Goal: Task Accomplishment & Management: Use online tool/utility

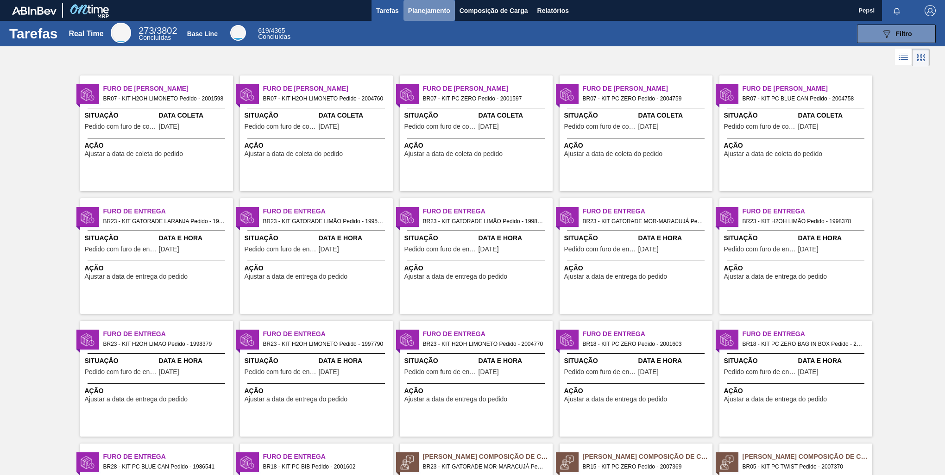
click at [436, 4] on button "Planejamento" at bounding box center [428, 10] width 51 height 21
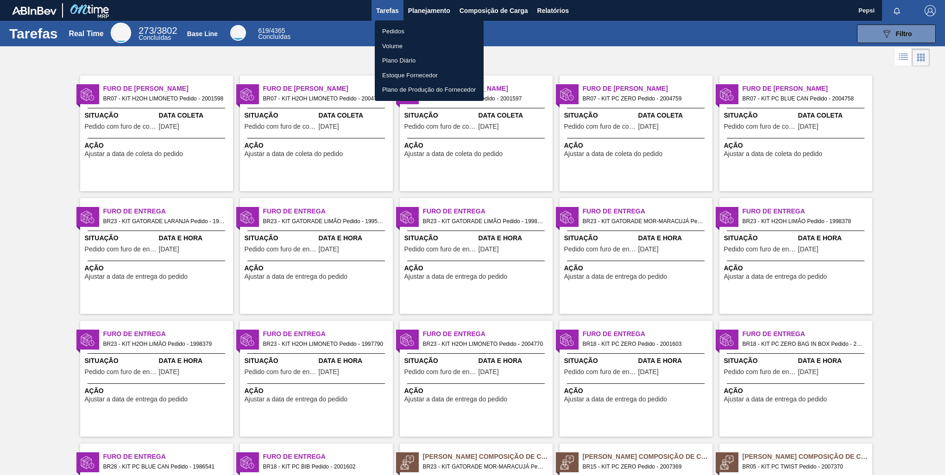
click at [393, 28] on li "Pedidos" at bounding box center [429, 31] width 109 height 15
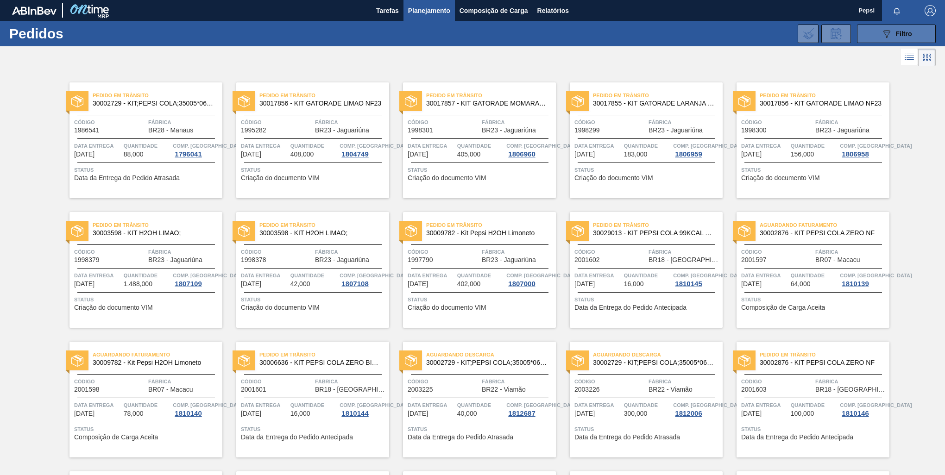
click at [900, 35] on span "Filtro" at bounding box center [904, 33] width 16 height 7
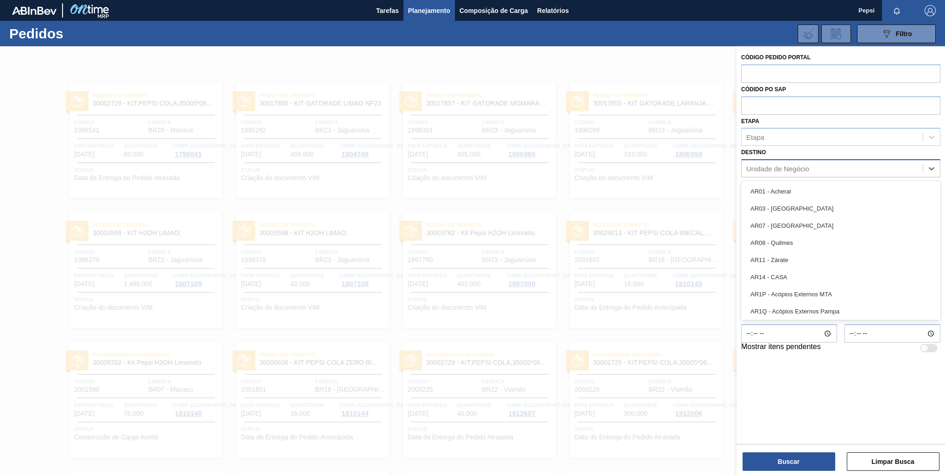
click at [790, 168] on div "Unidade de Negócio" at bounding box center [777, 169] width 63 height 8
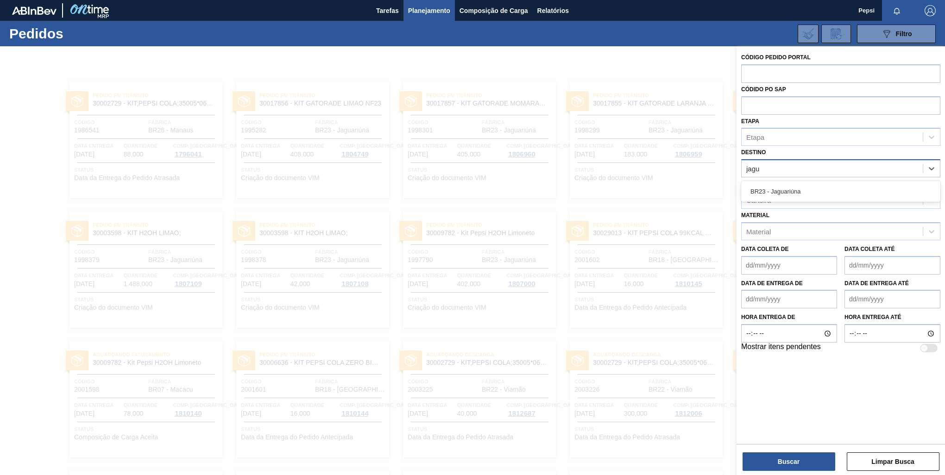
type input "jagua"
click at [798, 194] on div "BR23 - Jaguariúna" at bounding box center [840, 191] width 199 height 17
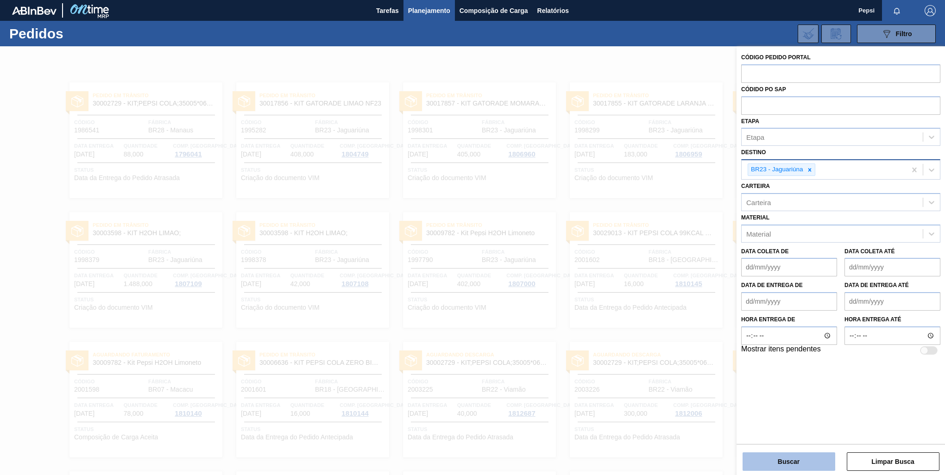
click at [822, 466] on button "Buscar" at bounding box center [788, 461] width 93 height 19
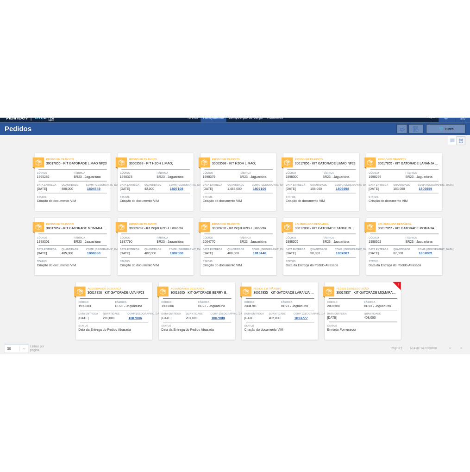
scroll to position [16, 0]
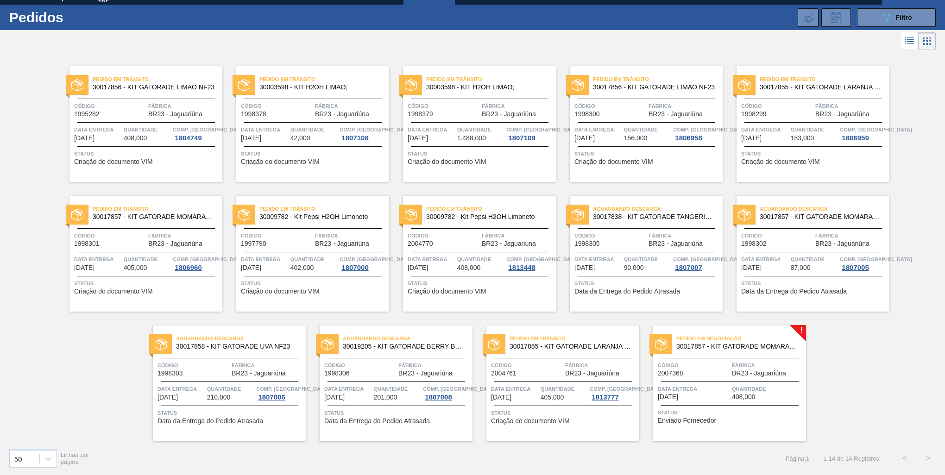
click at [845, 375] on div "Pedido em Trânsito 30017856 - KIT GATORADE LIMAO NF23 Código 1995282 Fábrica BR…" at bounding box center [472, 246] width 945 height 389
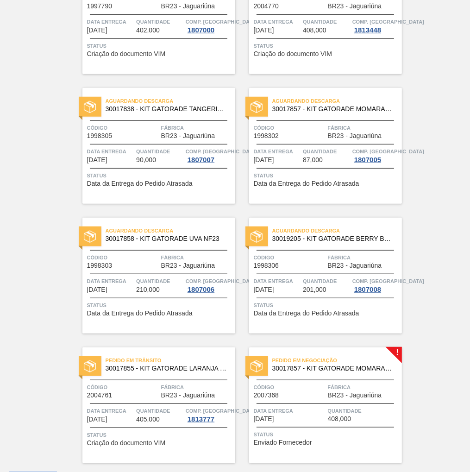
scroll to position [538, 0]
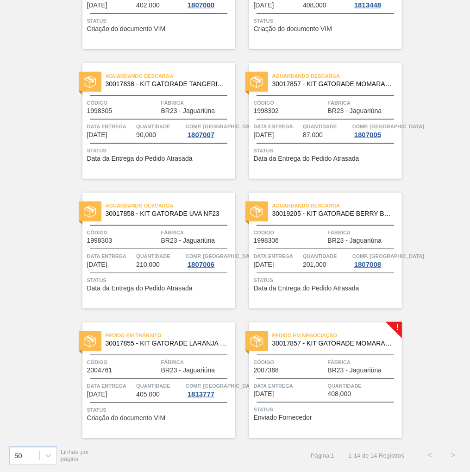
click at [319, 364] on span "Código" at bounding box center [290, 361] width 72 height 9
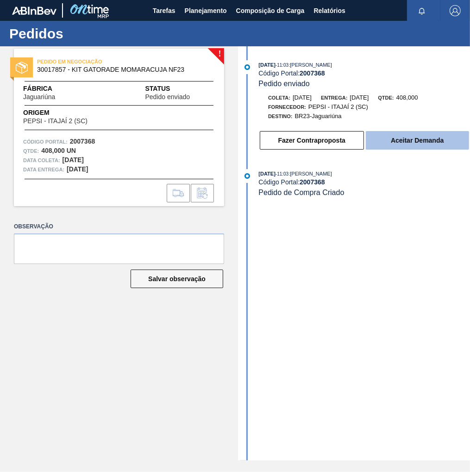
click at [421, 147] on button "Aceitar Demanda" at bounding box center [417, 140] width 103 height 19
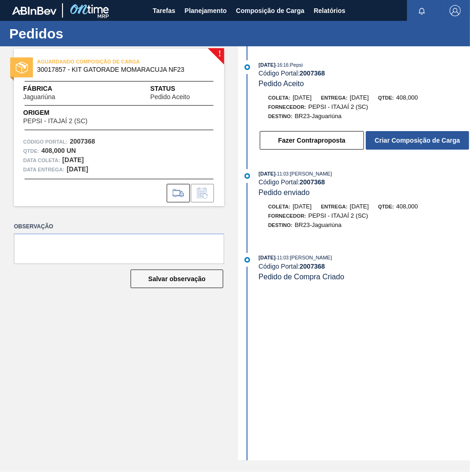
click at [421, 147] on button "Criar Composição de Carga" at bounding box center [417, 140] width 103 height 19
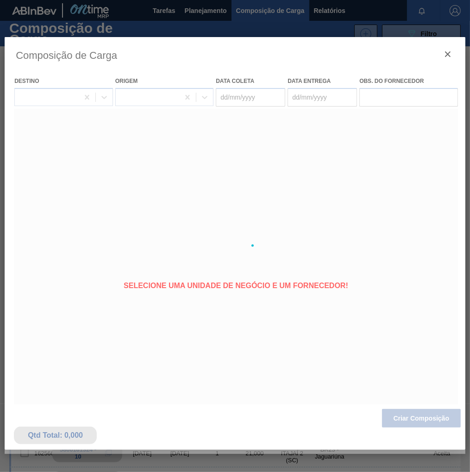
type coleta "[DATE]"
type entrega "[DATE]"
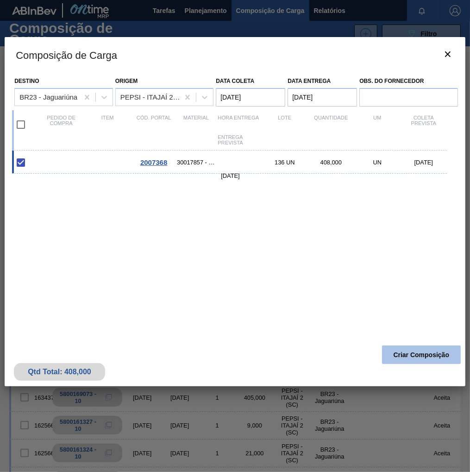
click at [409, 358] on button "Criar Composição" at bounding box center [421, 354] width 79 height 19
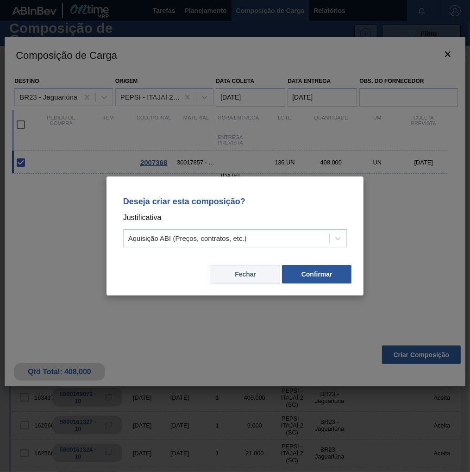
click at [259, 275] on button "Fechar" at bounding box center [245, 274] width 69 height 19
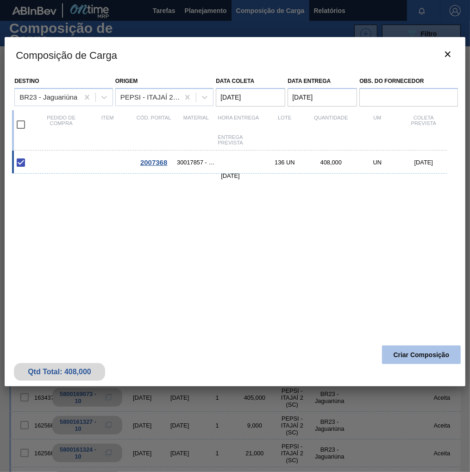
click at [445, 359] on button "Criar Composição" at bounding box center [421, 354] width 79 height 19
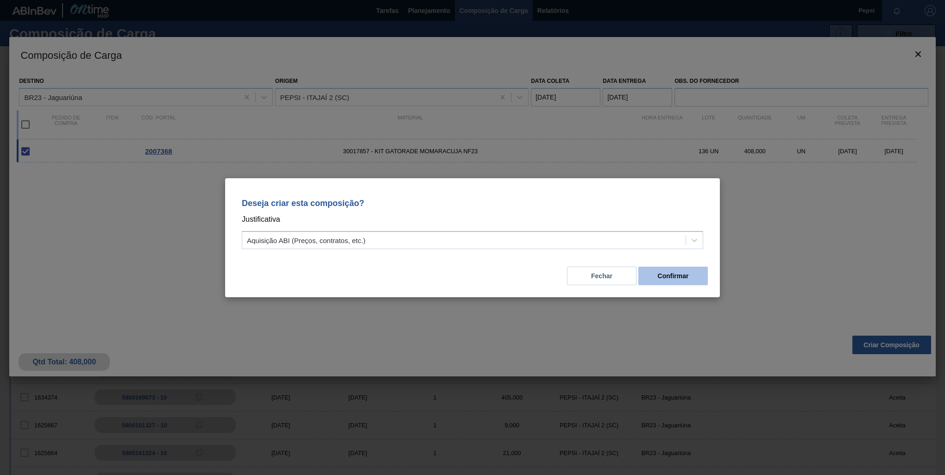
click at [679, 275] on button "Confirmar" at bounding box center [672, 276] width 69 height 19
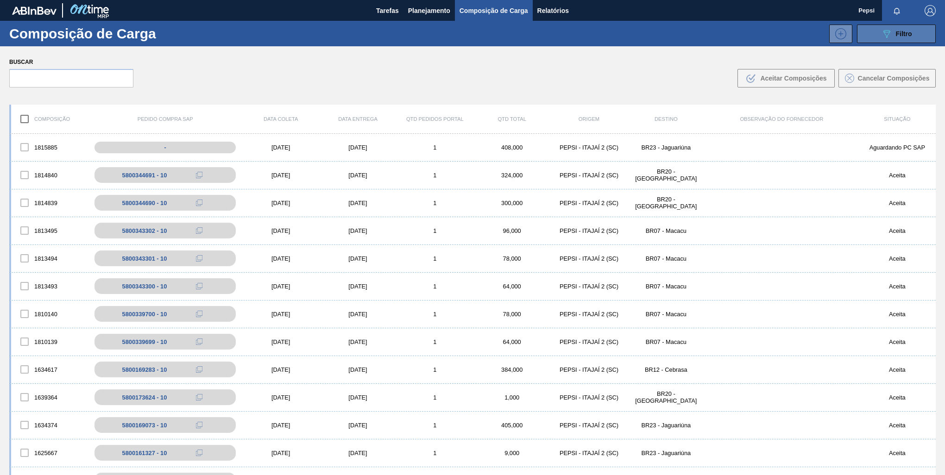
click at [915, 27] on button "089F7B8B-B2A5-4AFE-B5C0-19BA573D28AC Filtro" at bounding box center [896, 34] width 79 height 19
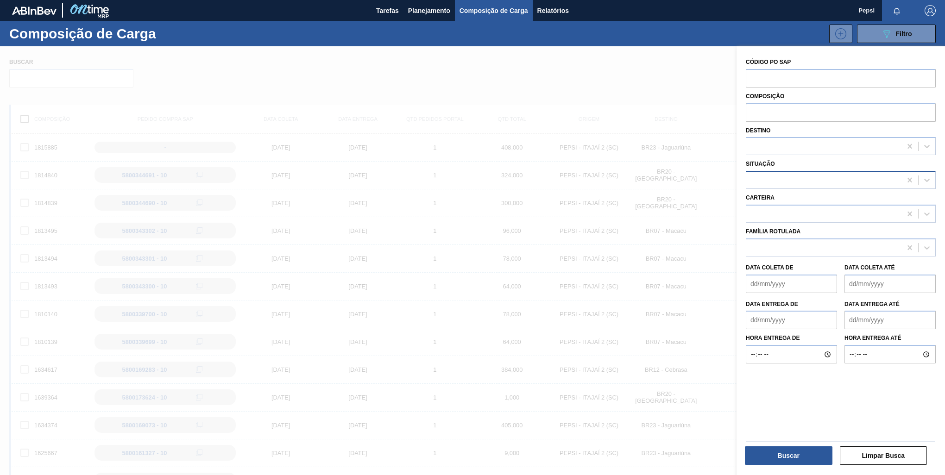
click at [777, 178] on div at bounding box center [823, 180] width 155 height 13
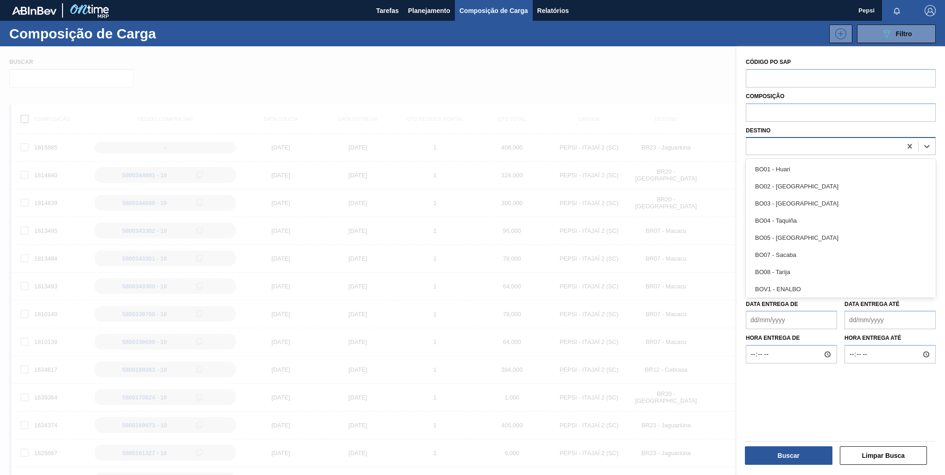
click at [783, 148] on div at bounding box center [823, 146] width 155 height 13
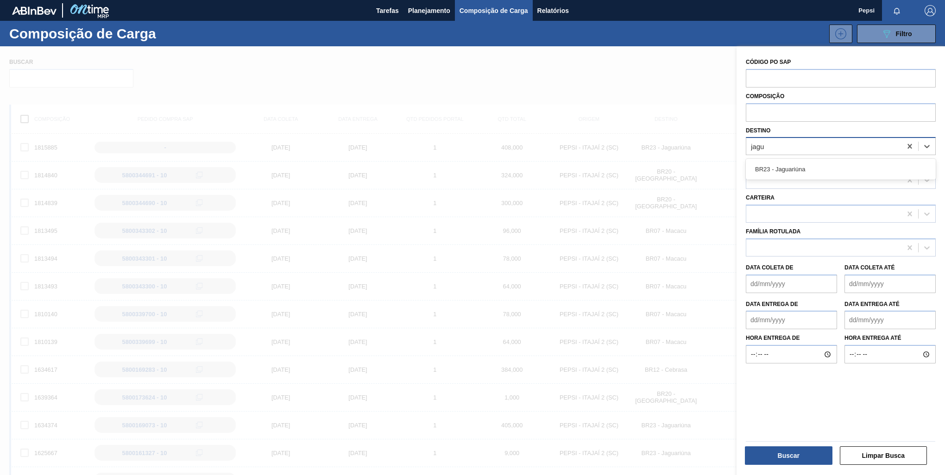
type input "jagua"
click at [791, 163] on div "BR23 - Jaguariúna" at bounding box center [841, 169] width 190 height 17
click at [800, 453] on button "Buscar" at bounding box center [789, 455] width 88 height 19
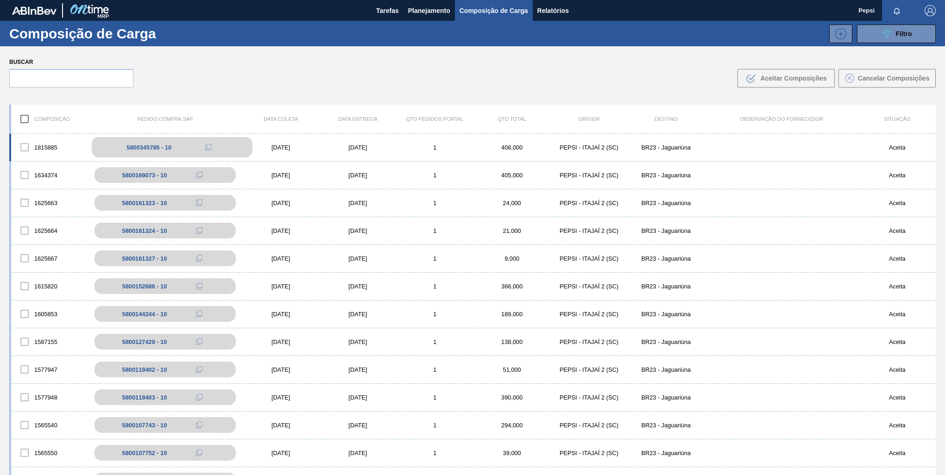
click at [209, 146] on icon at bounding box center [208, 147] width 6 height 6
click at [418, 7] on span "Planejamento" at bounding box center [429, 10] width 42 height 11
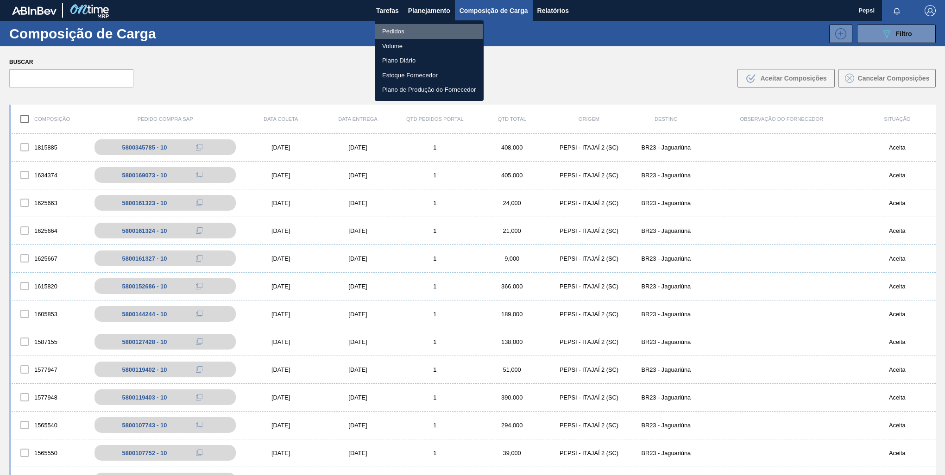
click at [396, 31] on li "Pedidos" at bounding box center [429, 31] width 109 height 15
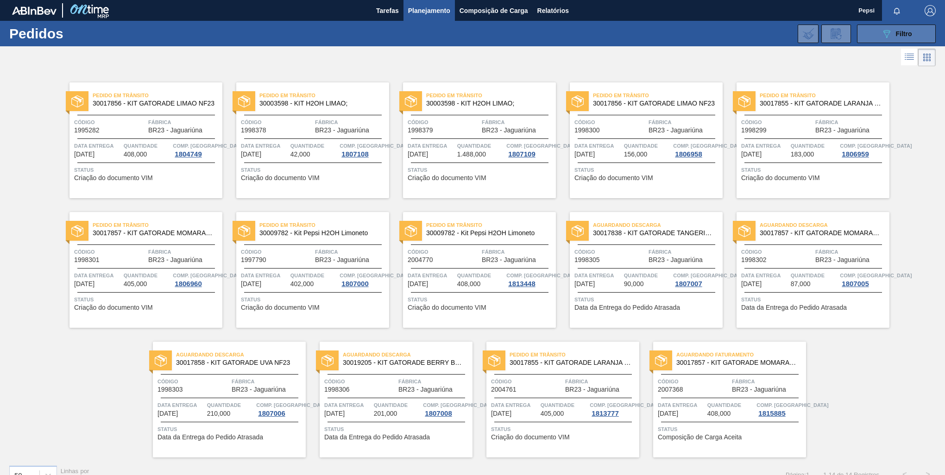
click at [884, 31] on icon "089F7B8B-B2A5-4AFE-B5C0-19BA573D28AC" at bounding box center [886, 33] width 11 height 11
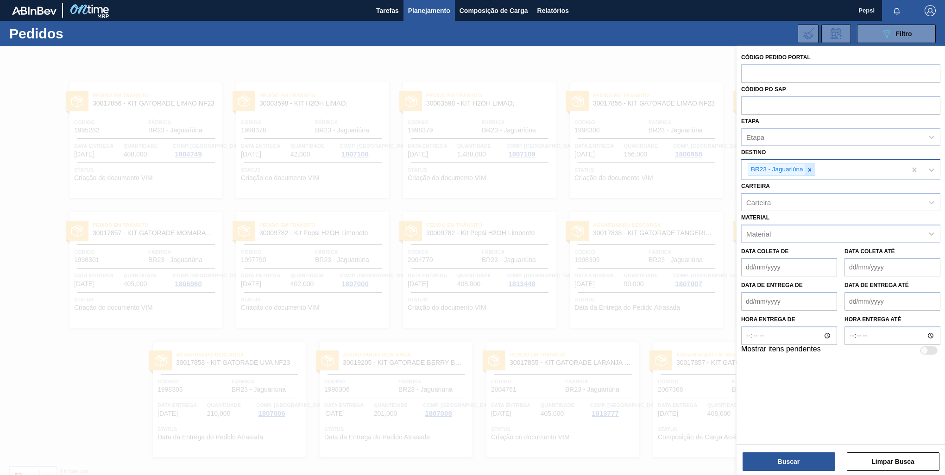
click at [809, 170] on icon at bounding box center [809, 170] width 6 height 6
type input "c"
type input "cuia"
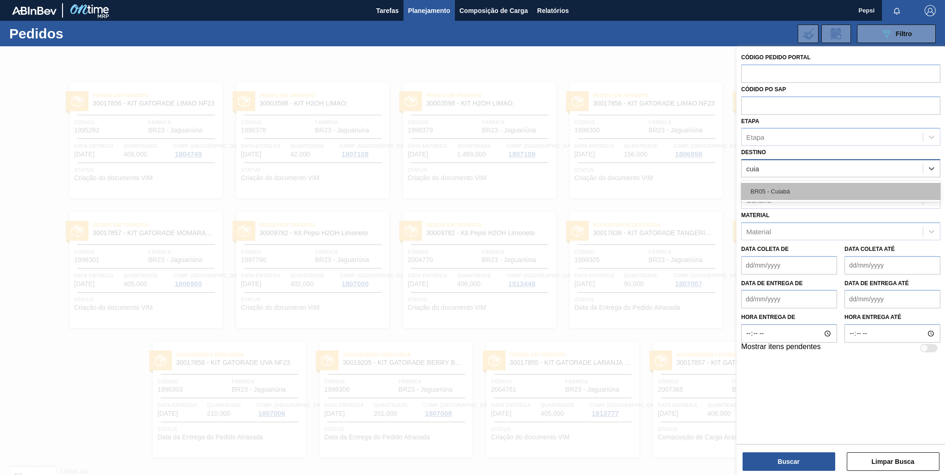
click at [792, 195] on div "BR05 - Cuiabá" at bounding box center [840, 191] width 199 height 17
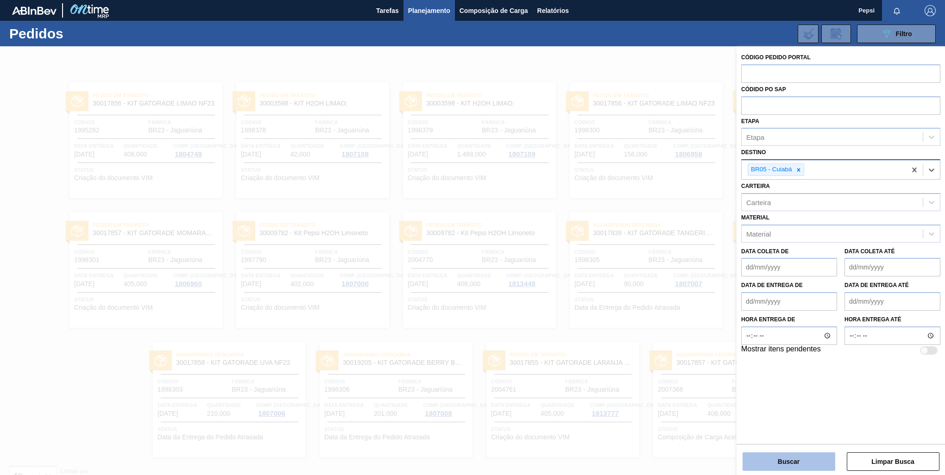
click at [791, 464] on button "Buscar" at bounding box center [788, 461] width 93 height 19
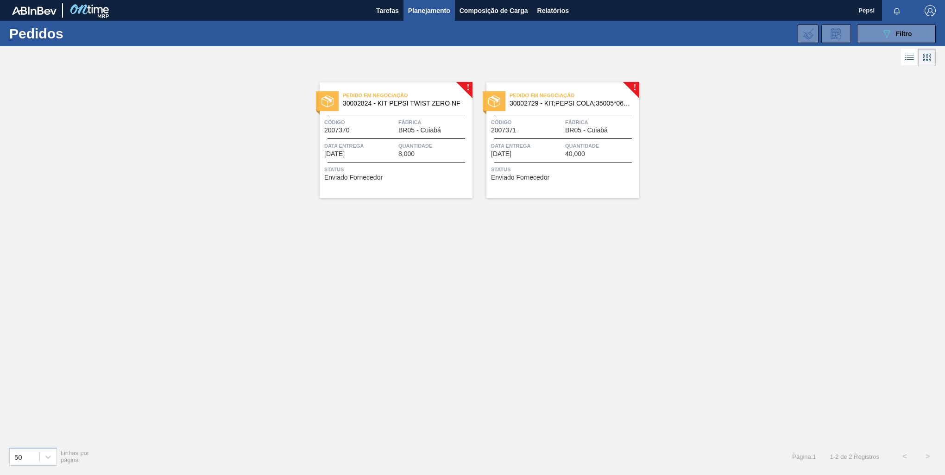
click at [568, 290] on div "! Pedido em Negociação 30002824 - KIT PEPSI TWIST ZERO NF Código 2007370 Fábric…" at bounding box center [472, 254] width 945 height 371
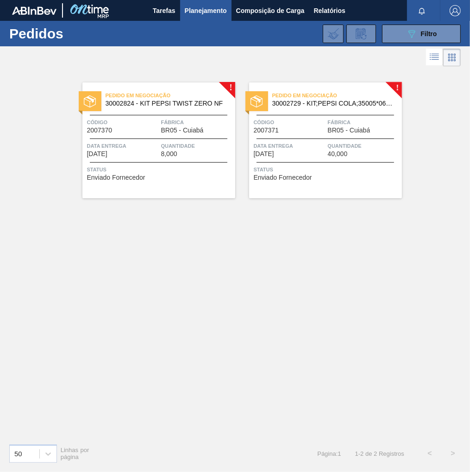
click at [120, 128] on div "Código 2007370" at bounding box center [123, 126] width 72 height 16
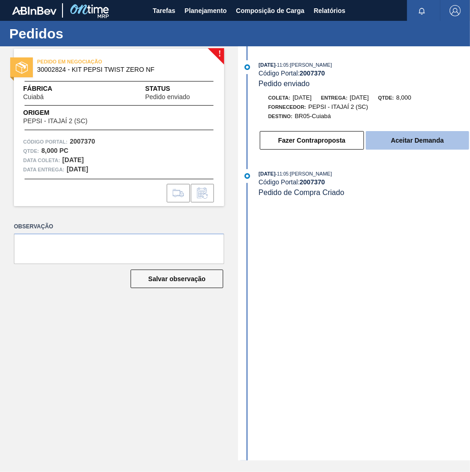
click at [416, 147] on button "Aceitar Demanda" at bounding box center [417, 140] width 103 height 19
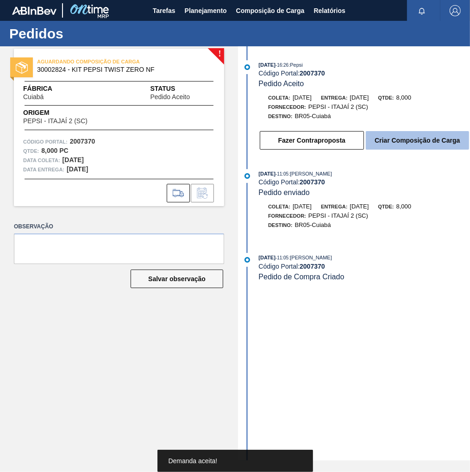
click at [391, 148] on button "Criar Composição de Carga" at bounding box center [417, 140] width 103 height 19
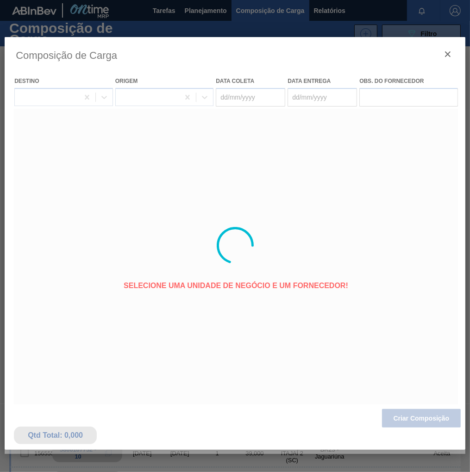
type coleta "[DATE]"
type entrega "21/08/2025"
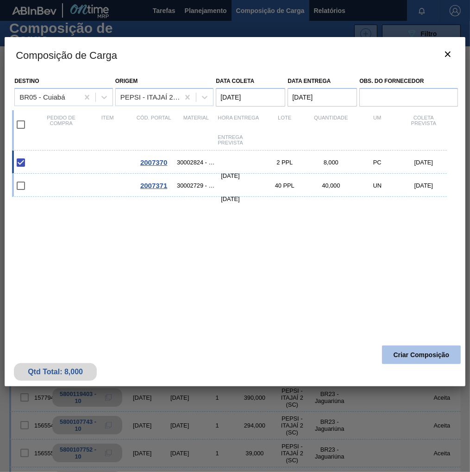
click at [421, 356] on button "Criar Composição" at bounding box center [421, 354] width 79 height 19
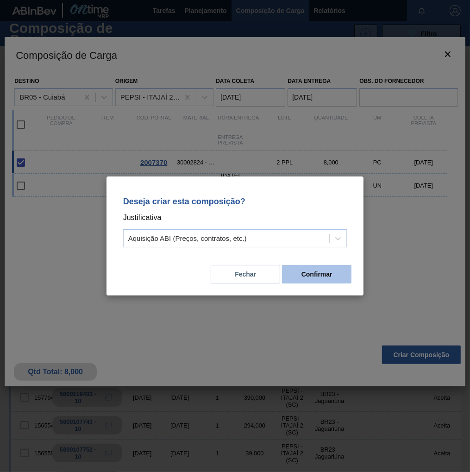
click at [331, 277] on button "Confirmar" at bounding box center [316, 274] width 69 height 19
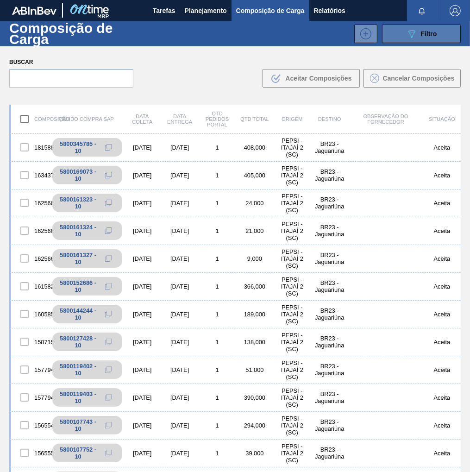
click at [427, 28] on div "089F7B8B-B2A5-4AFE-B5C0-19BA573D28AC Filtro" at bounding box center [421, 33] width 31 height 11
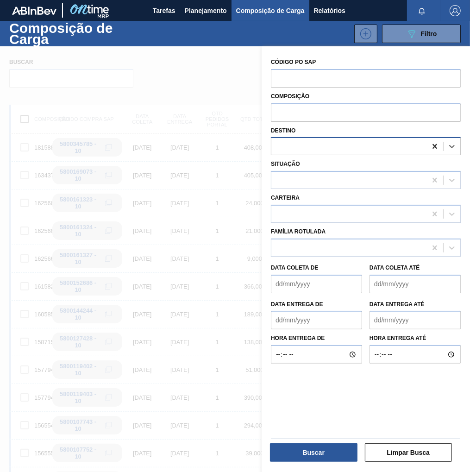
click at [433, 148] on icon at bounding box center [435, 146] width 4 height 5
type input "cuia"
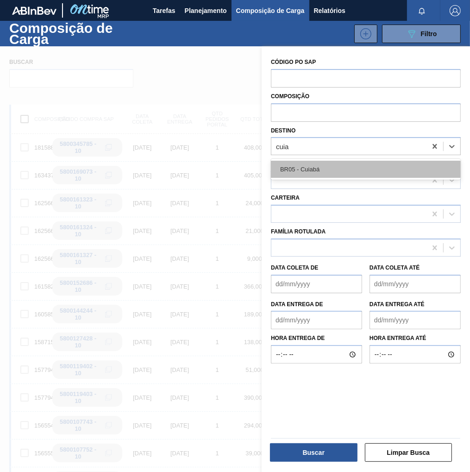
click at [371, 169] on div "BR05 - Cuiabá" at bounding box center [366, 169] width 190 height 17
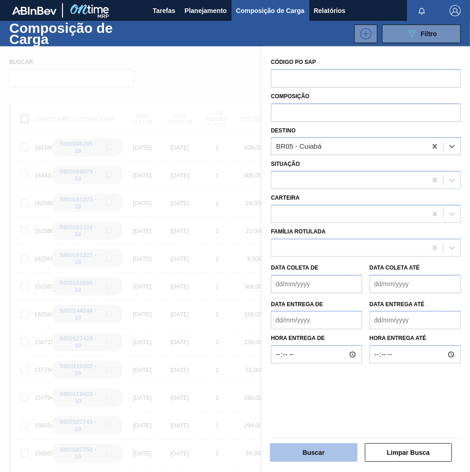
click at [295, 450] on button "Buscar" at bounding box center [314, 452] width 88 height 19
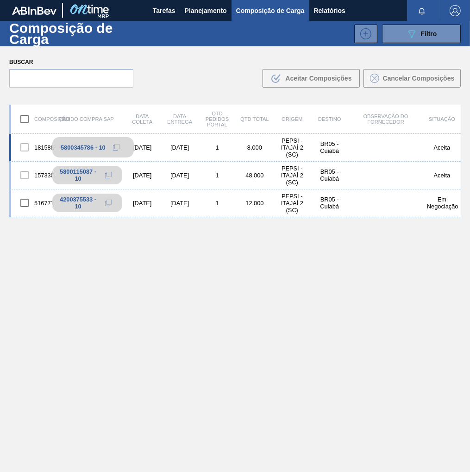
click at [115, 149] on icon at bounding box center [116, 147] width 6 height 6
click at [198, 6] on span "Planejamento" at bounding box center [206, 10] width 42 height 11
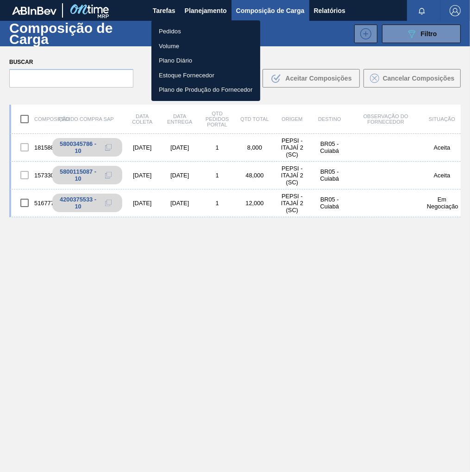
click at [163, 34] on li "Pedidos" at bounding box center [205, 31] width 109 height 15
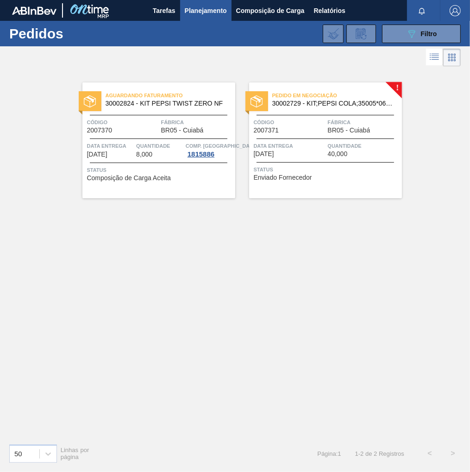
click at [322, 167] on span "Status" at bounding box center [327, 169] width 146 height 9
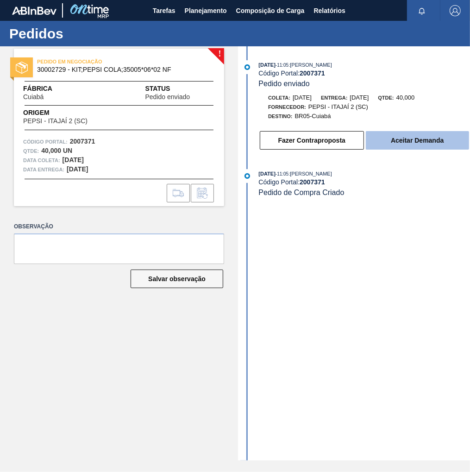
click at [406, 148] on button "Aceitar Demanda" at bounding box center [417, 140] width 103 height 19
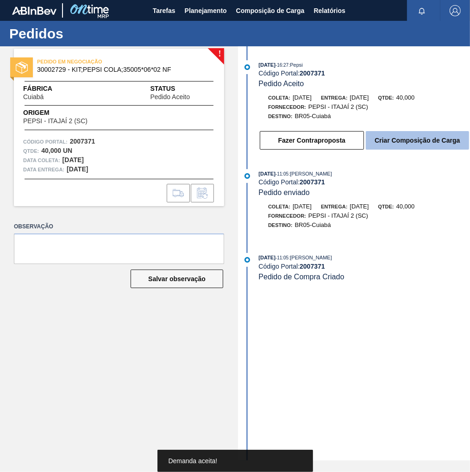
click at [409, 150] on button "Criar Composição de Carga" at bounding box center [417, 140] width 103 height 19
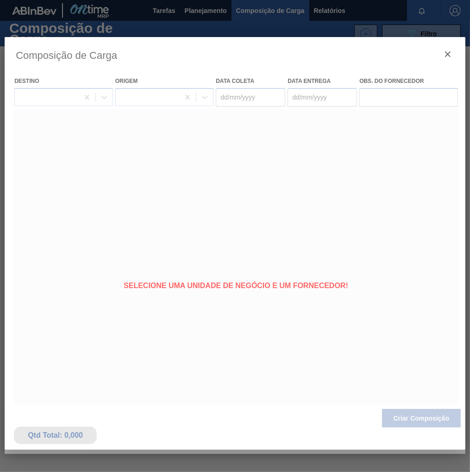
type coleta "[DATE]"
type entrega "21/08/2025"
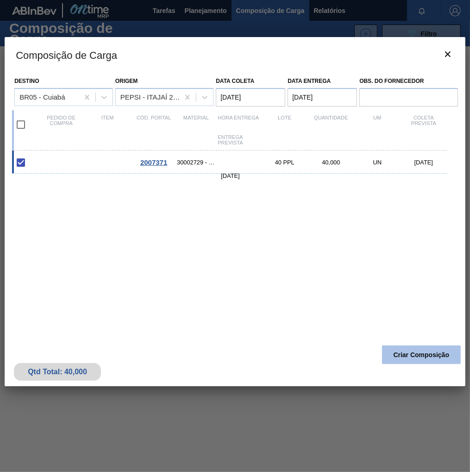
click at [417, 355] on button "Criar Composição" at bounding box center [421, 354] width 79 height 19
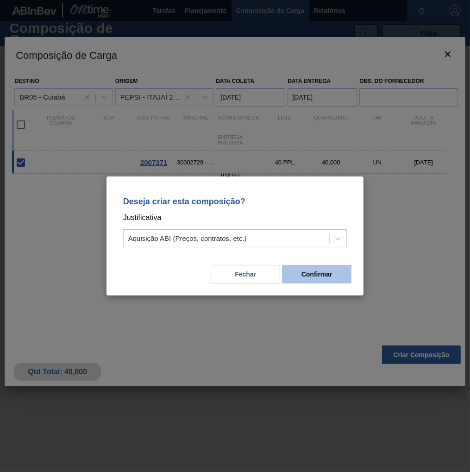
click at [320, 272] on button "Confirmar" at bounding box center [316, 274] width 69 height 19
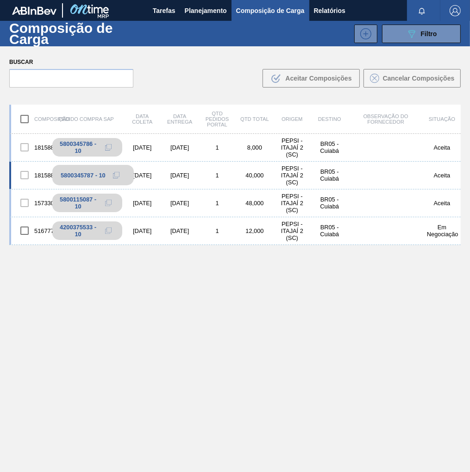
click at [115, 174] on icon at bounding box center [116, 175] width 6 height 6
click at [200, 8] on span "Planejamento" at bounding box center [206, 10] width 42 height 11
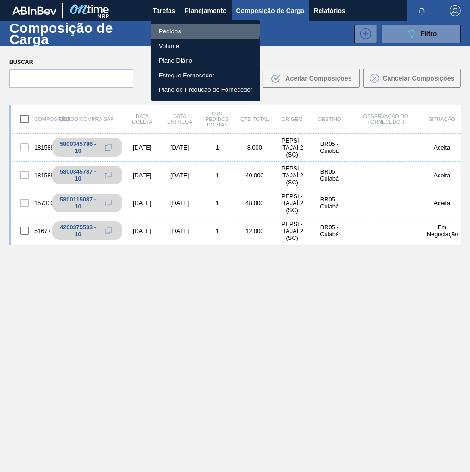
click at [174, 27] on li "Pedidos" at bounding box center [205, 31] width 109 height 15
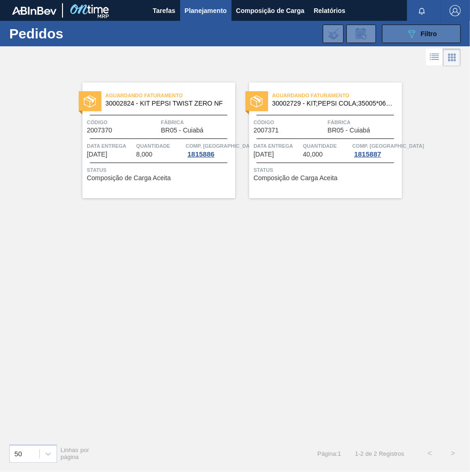
click at [436, 25] on button "089F7B8B-B2A5-4AFE-B5C0-19BA573D28AC Filtro" at bounding box center [421, 34] width 79 height 19
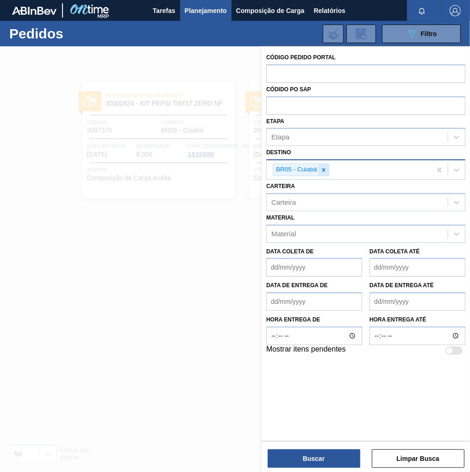
click at [321, 167] on icon at bounding box center [323, 170] width 6 height 6
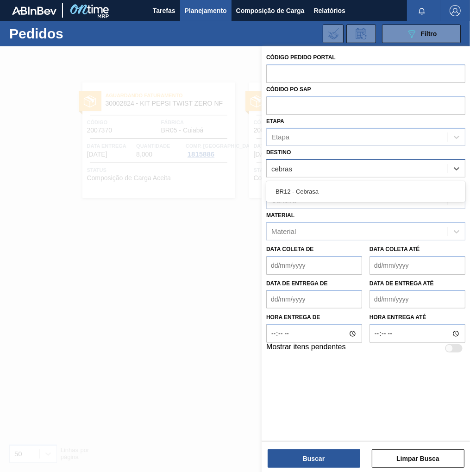
type input "cebrasa"
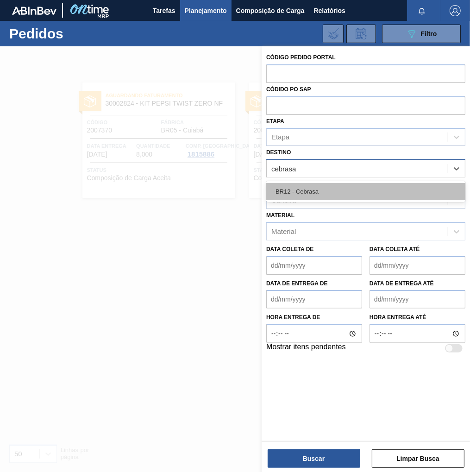
click at [306, 187] on div "BR12 - Cebrasa" at bounding box center [365, 191] width 199 height 17
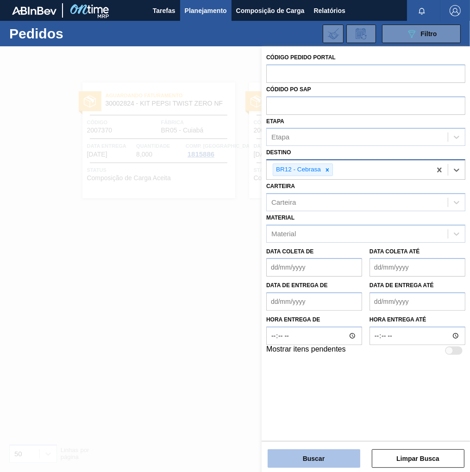
click at [323, 458] on button "Buscar" at bounding box center [314, 458] width 93 height 19
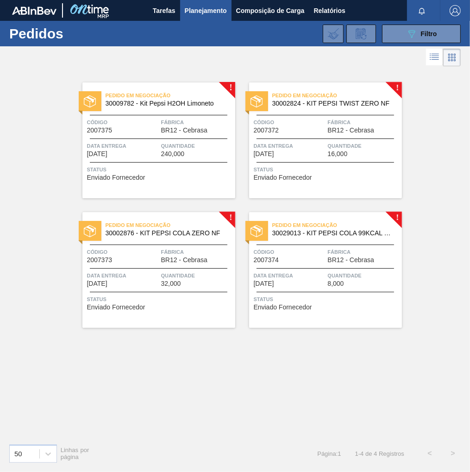
click at [301, 146] on span "Data entrega" at bounding box center [290, 145] width 72 height 9
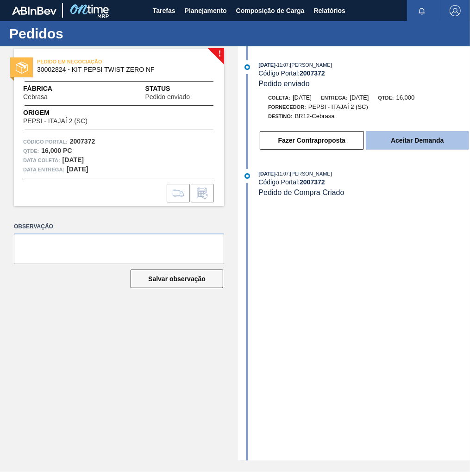
click at [396, 147] on button "Aceitar Demanda" at bounding box center [417, 140] width 103 height 19
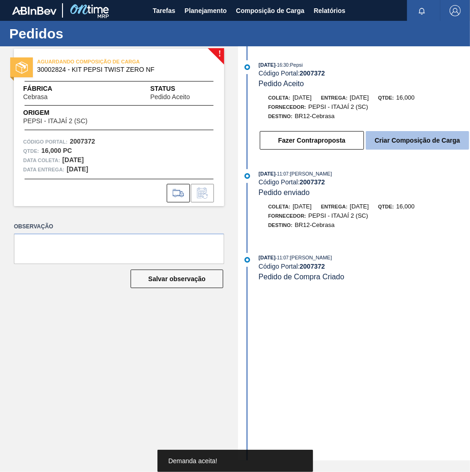
click at [432, 148] on button "Criar Composição de Carga" at bounding box center [417, 140] width 103 height 19
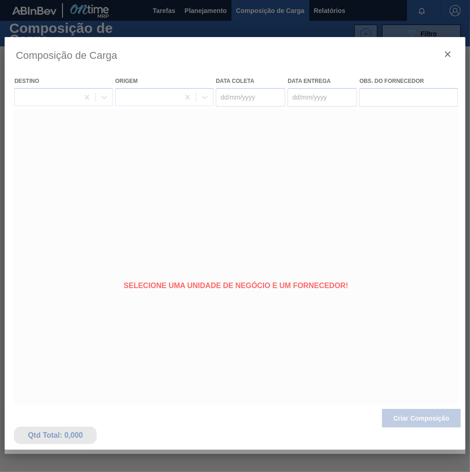
type coleta "[DATE]"
type entrega "[DATE]"
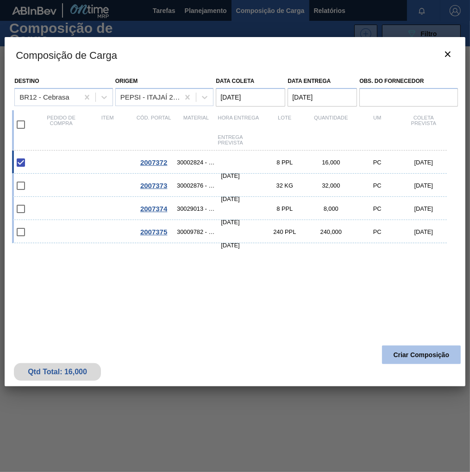
click at [424, 353] on button "Criar Composição" at bounding box center [421, 354] width 79 height 19
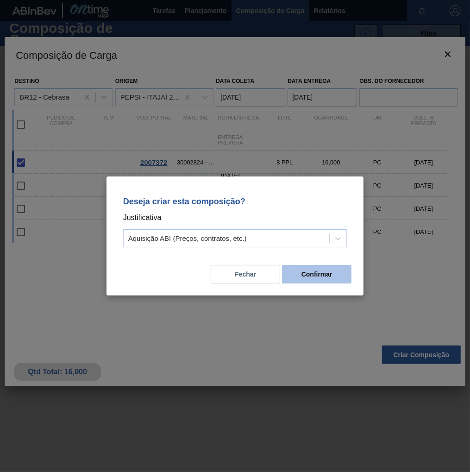
click at [313, 275] on button "Confirmar" at bounding box center [316, 274] width 69 height 19
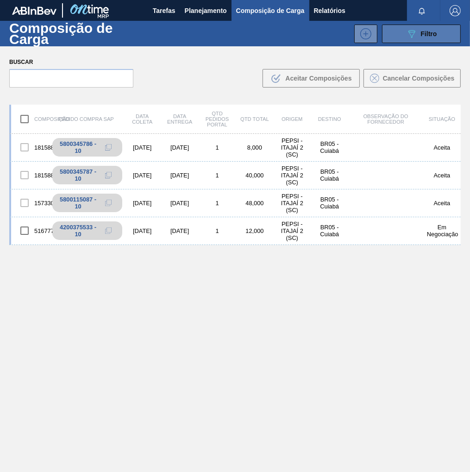
click at [431, 28] on div "089F7B8B-B2A5-4AFE-B5C0-19BA573D28AC Filtro" at bounding box center [421, 33] width 31 height 11
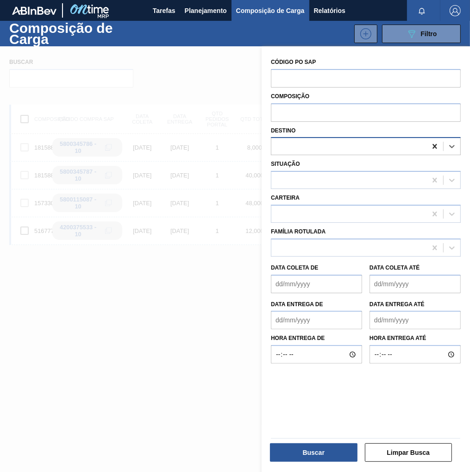
click at [433, 150] on icon at bounding box center [434, 146] width 9 height 9
type input "cebra"
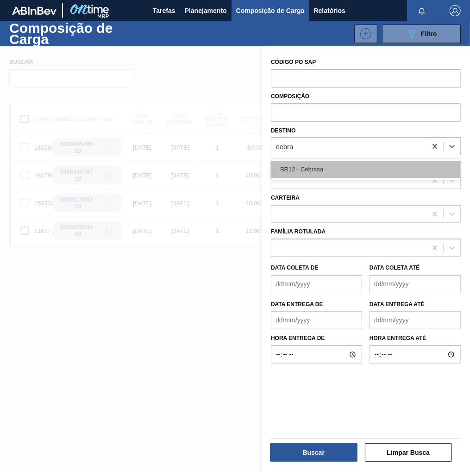
click at [332, 174] on div "BR12 - Cebrasa" at bounding box center [366, 169] width 190 height 17
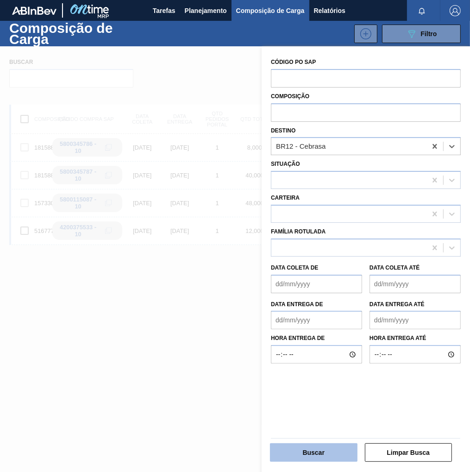
click at [342, 454] on button "Buscar" at bounding box center [314, 452] width 88 height 19
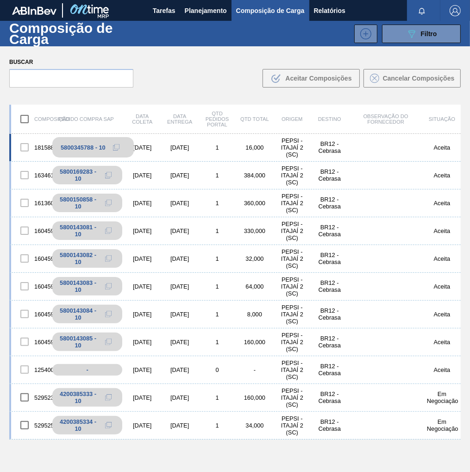
click at [115, 146] on icon at bounding box center [116, 147] width 6 height 6
click at [209, 13] on span "Planejamento" at bounding box center [206, 10] width 42 height 11
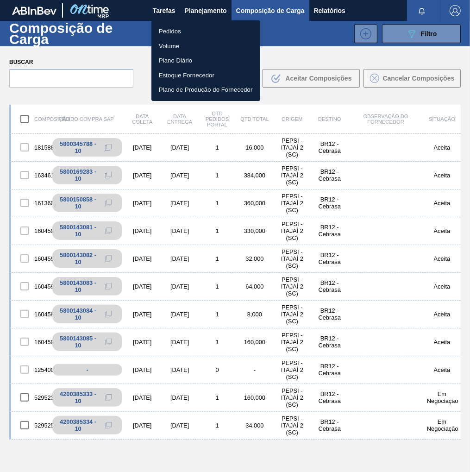
click at [178, 31] on li "Pedidos" at bounding box center [205, 31] width 109 height 15
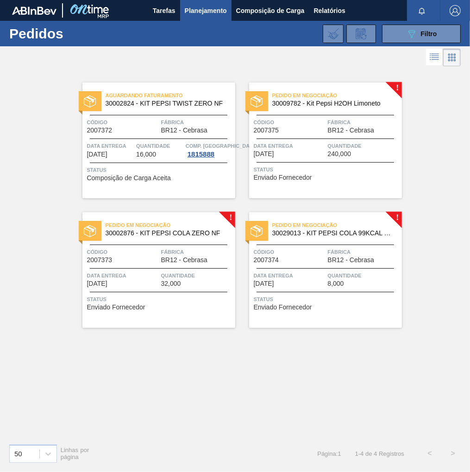
click at [314, 252] on span "Código" at bounding box center [290, 251] width 72 height 9
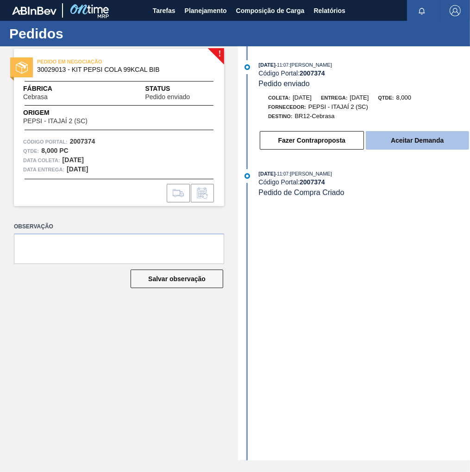
click at [406, 149] on button "Aceitar Demanda" at bounding box center [417, 140] width 103 height 19
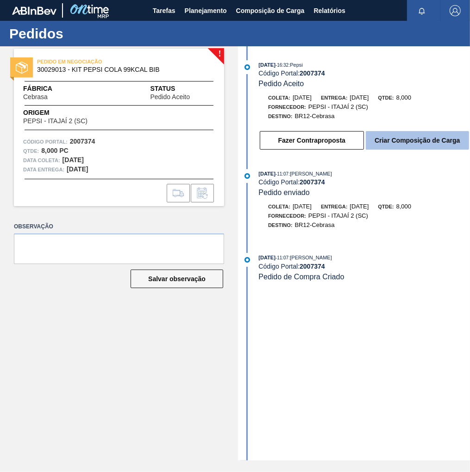
click at [410, 144] on button "Criar Composição de Carga" at bounding box center [417, 140] width 103 height 19
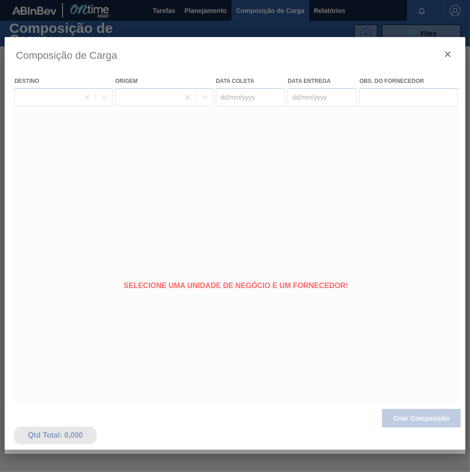
type coleta "[DATE]"
type entrega "18/08/2025"
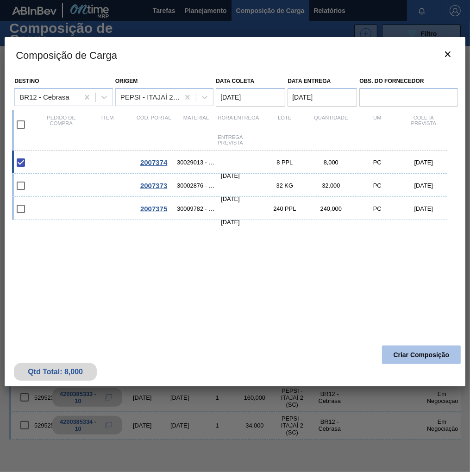
click at [428, 357] on button "Criar Composição" at bounding box center [421, 354] width 79 height 19
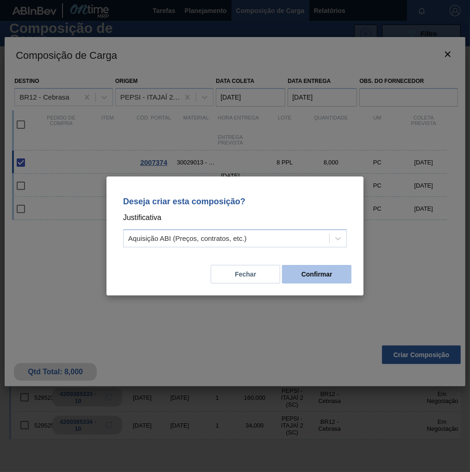
click at [335, 277] on button "Confirmar" at bounding box center [316, 274] width 69 height 19
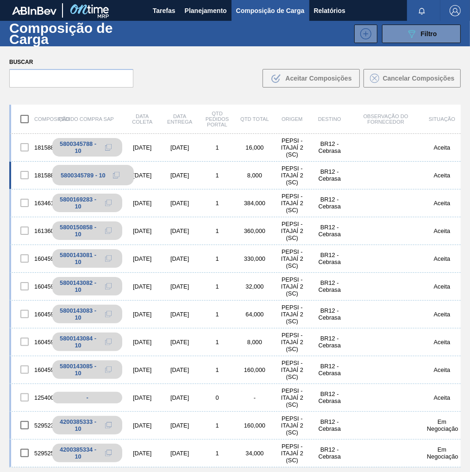
click at [114, 175] on icon at bounding box center [116, 175] width 6 height 6
click at [204, 12] on span "Planejamento" at bounding box center [206, 10] width 42 height 11
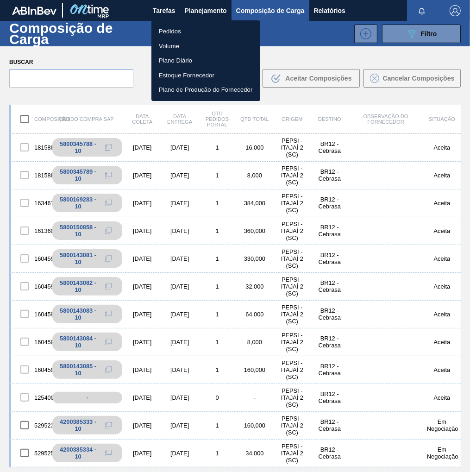
click at [176, 31] on li "Pedidos" at bounding box center [205, 31] width 109 height 15
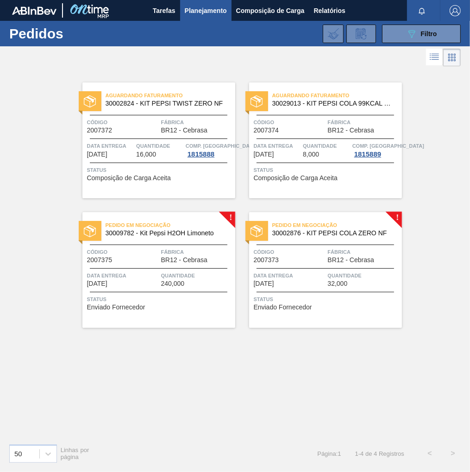
click at [373, 287] on div "Pedido em Negociação 30002876 - KIT PEPSI COLA ZERO NF Código 2007373 Fábrica B…" at bounding box center [325, 270] width 153 height 116
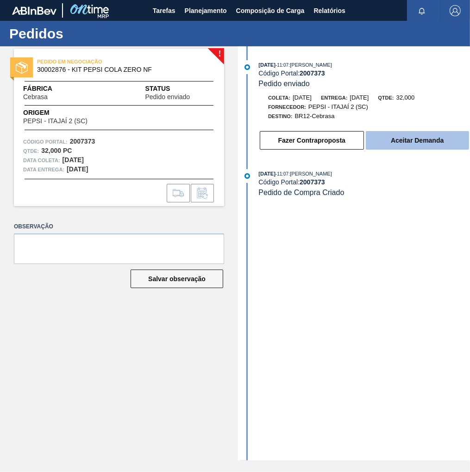
click at [438, 150] on button "Aceitar Demanda" at bounding box center [417, 140] width 103 height 19
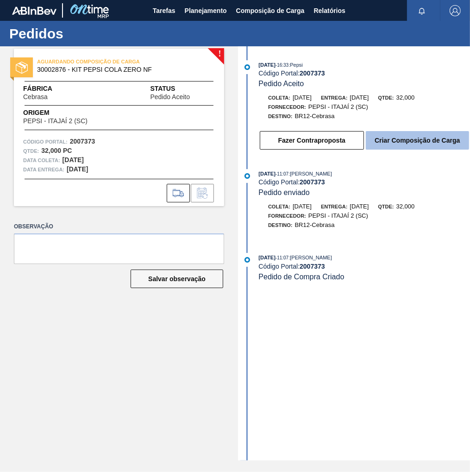
click at [438, 148] on button "Criar Composição de Carga" at bounding box center [417, 140] width 103 height 19
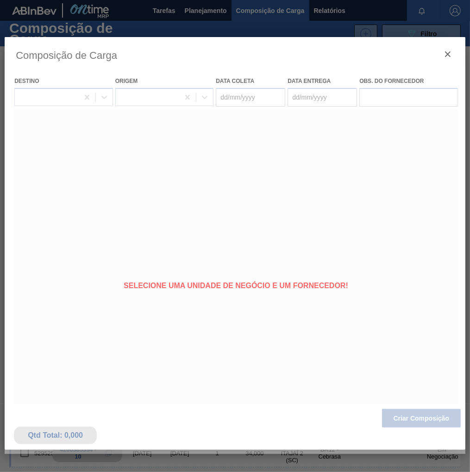
type coleta "[DATE]"
type entrega "[DATE]"
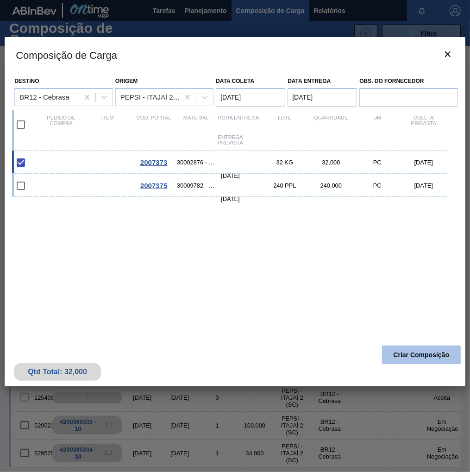
click at [426, 360] on button "Criar Composição" at bounding box center [421, 354] width 79 height 19
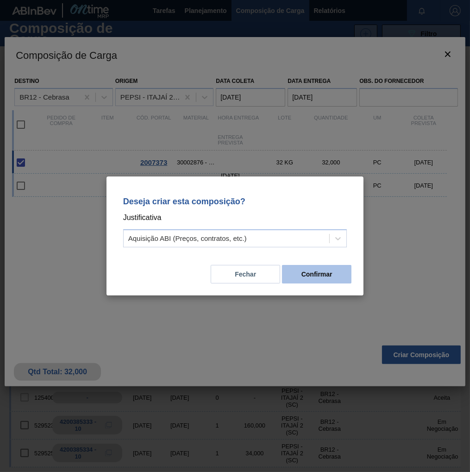
click at [307, 273] on button "Confirmar" at bounding box center [316, 274] width 69 height 19
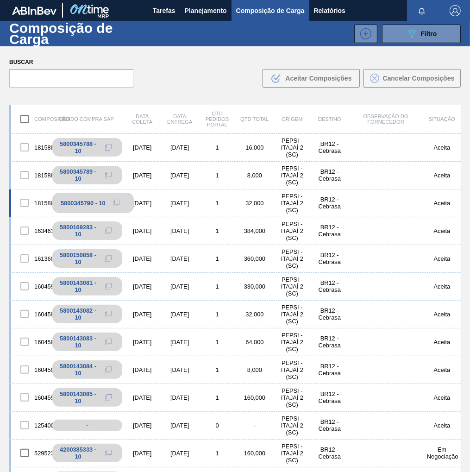
click at [116, 202] on icon at bounding box center [116, 203] width 6 height 6
click at [203, 9] on span "Planejamento" at bounding box center [206, 10] width 42 height 11
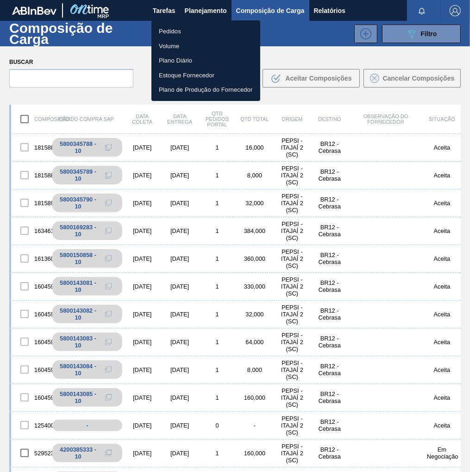
click at [185, 35] on li "Pedidos" at bounding box center [205, 31] width 109 height 15
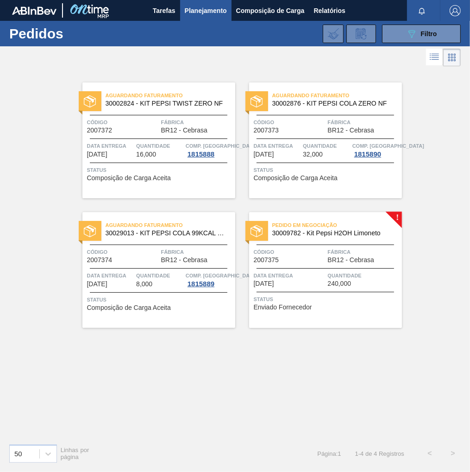
click at [330, 289] on div "Pedido em Negociação 30009782 - Kit Pepsi H2OH Limoneto Código 2007375 Fábrica …" at bounding box center [325, 270] width 153 height 116
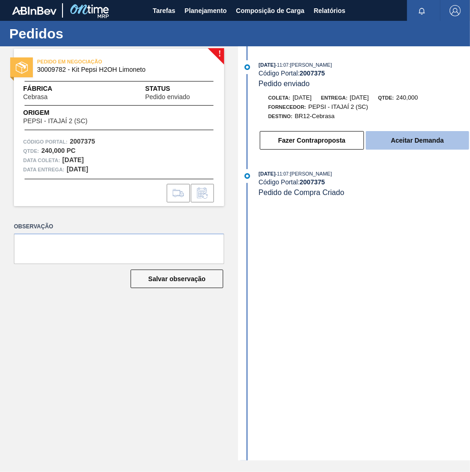
click at [415, 138] on button "Aceitar Demanda" at bounding box center [417, 140] width 103 height 19
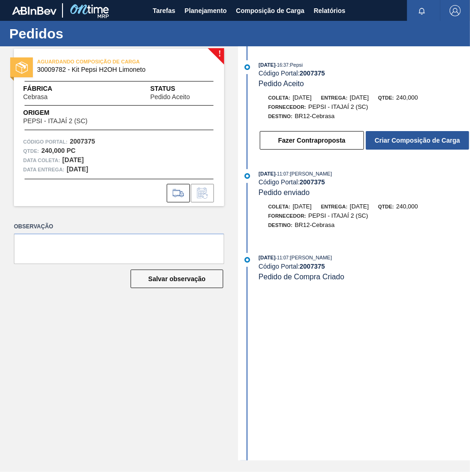
click at [415, 138] on button "Criar Composição de Carga" at bounding box center [417, 140] width 103 height 19
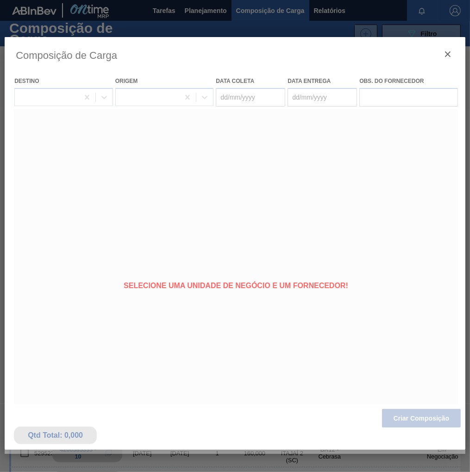
type coleta "[DATE]"
type entrega "[DATE]"
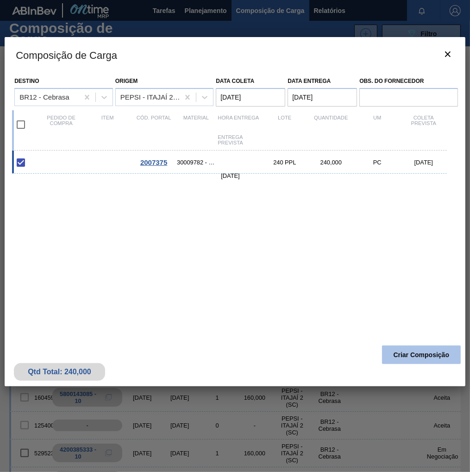
click at [428, 356] on button "Criar Composição" at bounding box center [421, 354] width 79 height 19
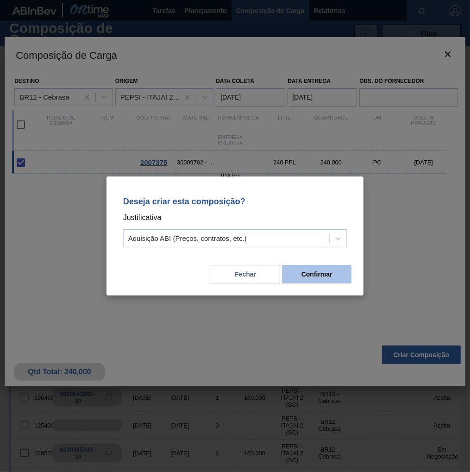
click at [332, 274] on button "Confirmar" at bounding box center [316, 274] width 69 height 19
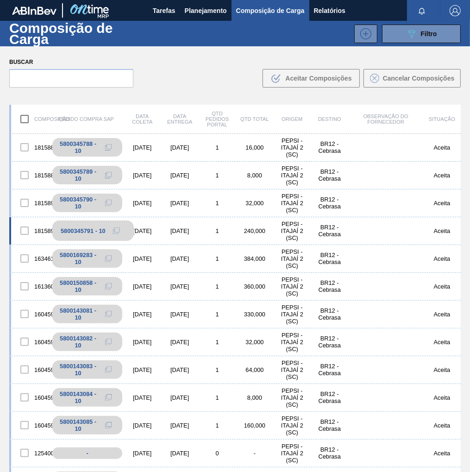
click at [115, 231] on icon at bounding box center [116, 230] width 6 height 6
click at [196, 11] on span "Planejamento" at bounding box center [206, 10] width 42 height 11
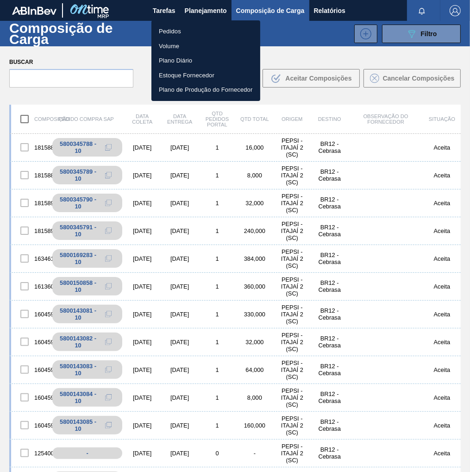
click at [163, 31] on li "Pedidos" at bounding box center [205, 31] width 109 height 15
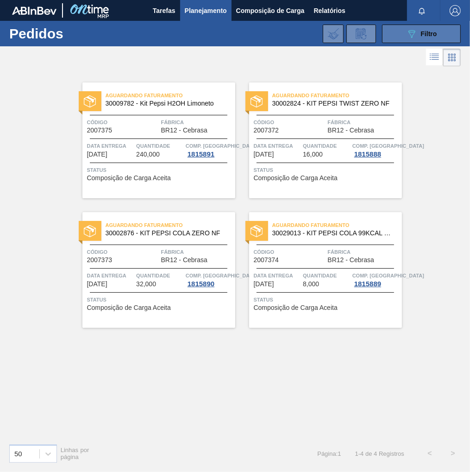
drag, startPoint x: 423, startPoint y: 35, endPoint x: 410, endPoint y: 38, distance: 13.5
click at [423, 34] on span "Filtro" at bounding box center [429, 33] width 16 height 7
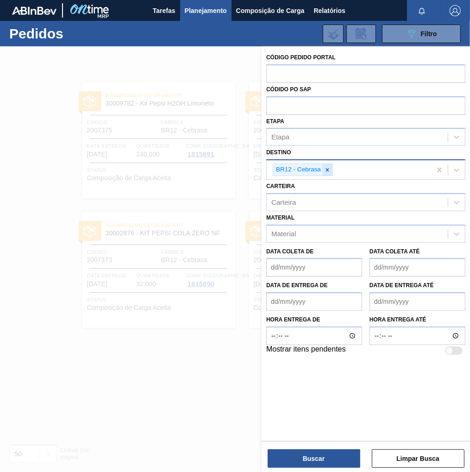
click at [325, 171] on icon at bounding box center [327, 170] width 6 height 6
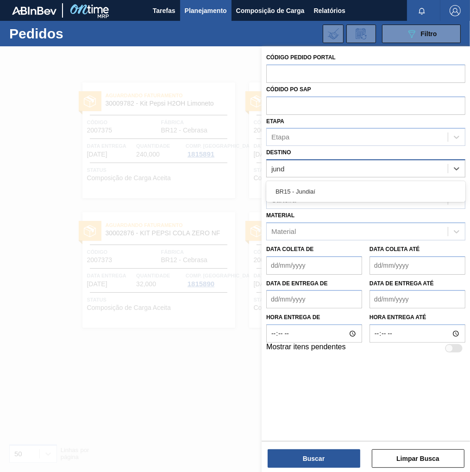
type input "jundi"
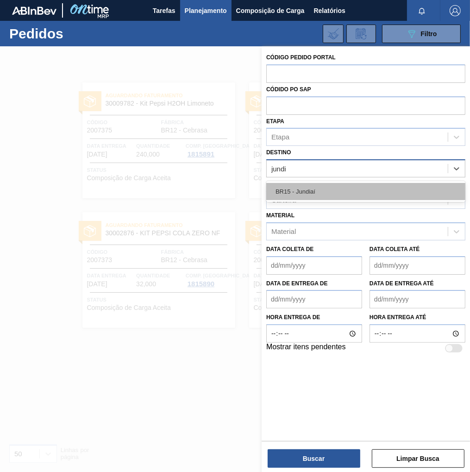
click at [335, 196] on div "BR15 - Jundiaí" at bounding box center [365, 191] width 199 height 17
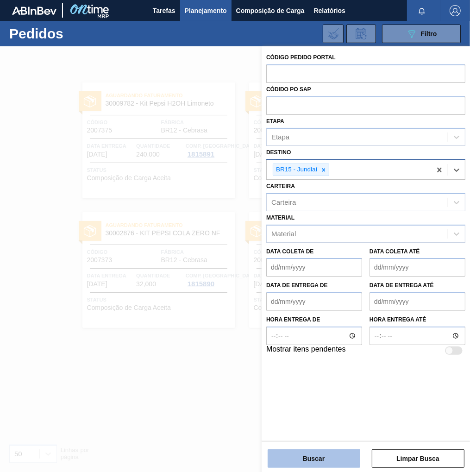
click at [317, 458] on button "Buscar" at bounding box center [314, 458] width 93 height 19
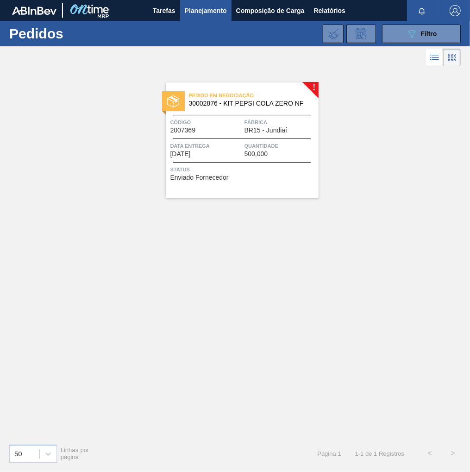
click at [240, 142] on span "Data entrega" at bounding box center [206, 145] width 72 height 9
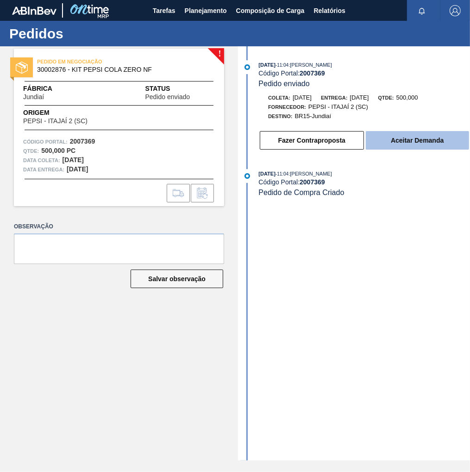
click at [432, 145] on button "Aceitar Demanda" at bounding box center [417, 140] width 103 height 19
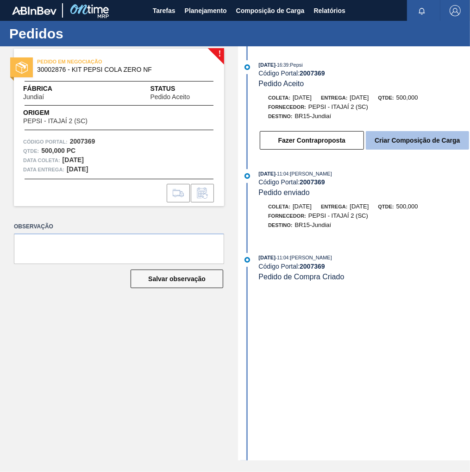
click at [417, 144] on button "Criar Composição de Carga" at bounding box center [417, 140] width 103 height 19
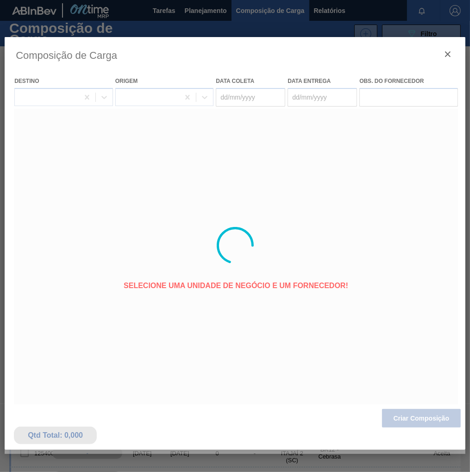
type coleta "[DATE]"
type entrega "15/08/2025"
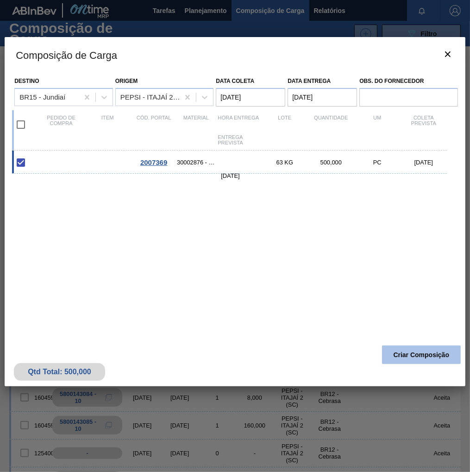
click at [406, 354] on button "Criar Composição" at bounding box center [421, 354] width 79 height 19
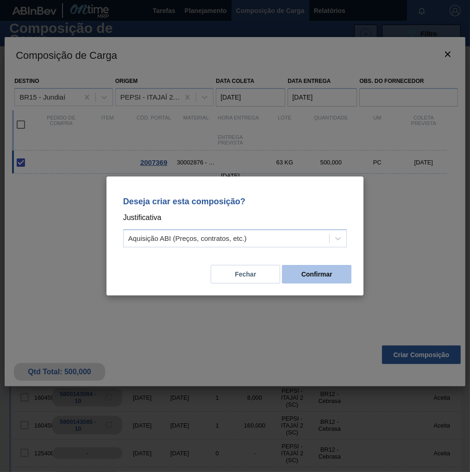
click at [323, 269] on button "Confirmar" at bounding box center [316, 274] width 69 height 19
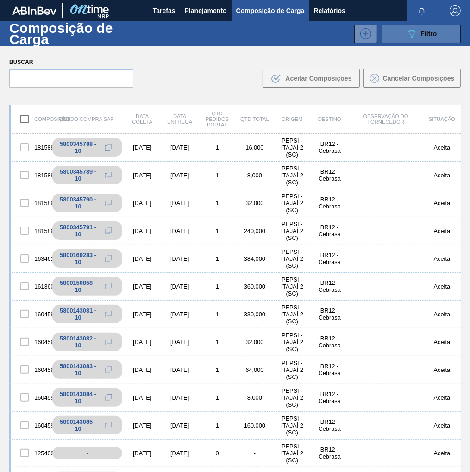
click at [421, 35] on span "Filtro" at bounding box center [429, 33] width 16 height 7
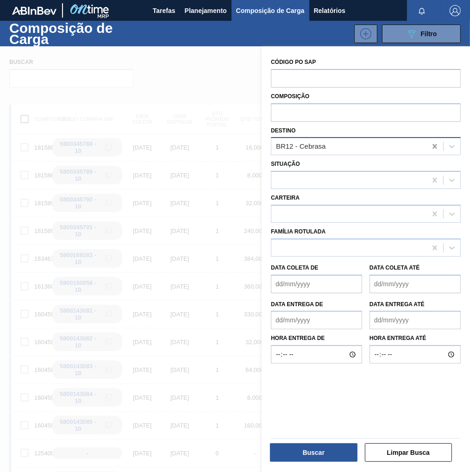
click at [434, 144] on icon at bounding box center [434, 146] width 9 height 9
type input "jund"
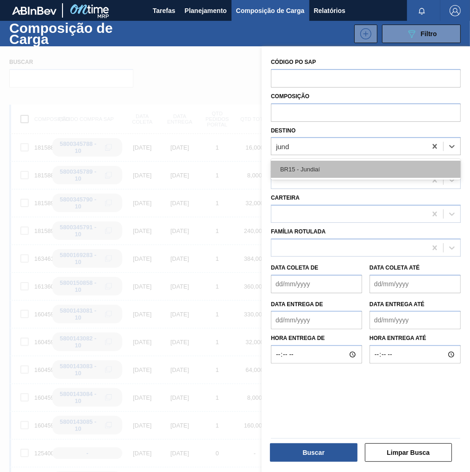
click at [344, 172] on div "BR15 - Jundiaí" at bounding box center [366, 169] width 190 height 17
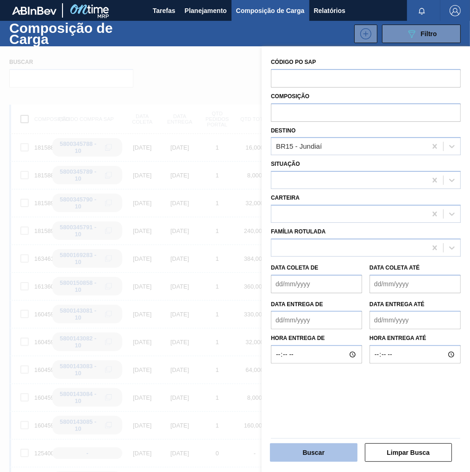
click at [331, 452] on button "Buscar" at bounding box center [314, 452] width 88 height 19
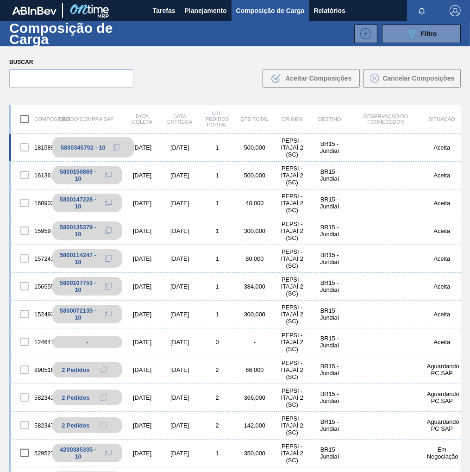
click at [115, 148] on icon at bounding box center [116, 147] width 6 height 6
click at [191, 7] on span "Planejamento" at bounding box center [206, 10] width 42 height 11
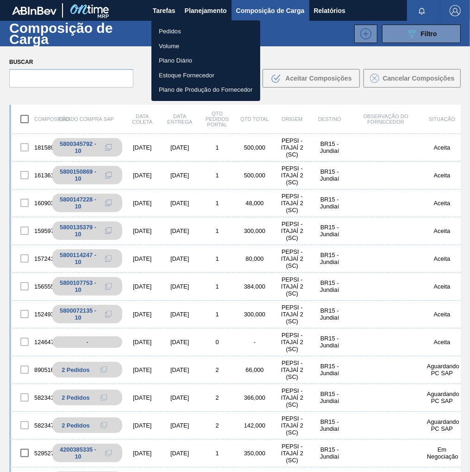
click at [163, 37] on li "Pedidos" at bounding box center [205, 31] width 109 height 15
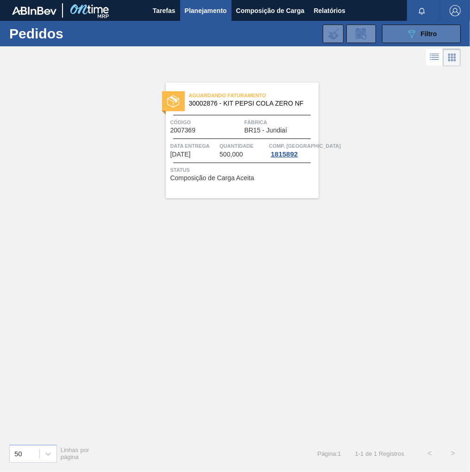
click at [433, 38] on div "089F7B8B-B2A5-4AFE-B5C0-19BA573D28AC Filtro" at bounding box center [421, 33] width 31 height 11
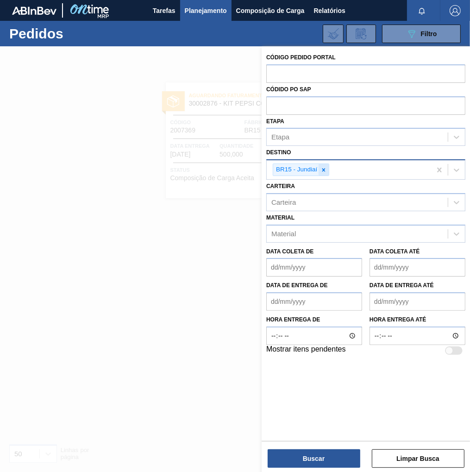
click at [326, 168] on icon at bounding box center [323, 170] width 6 height 6
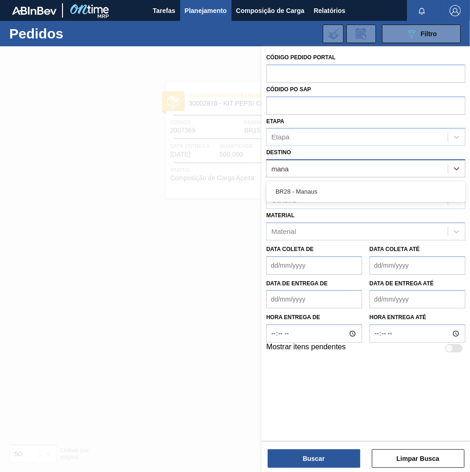
type input "manau"
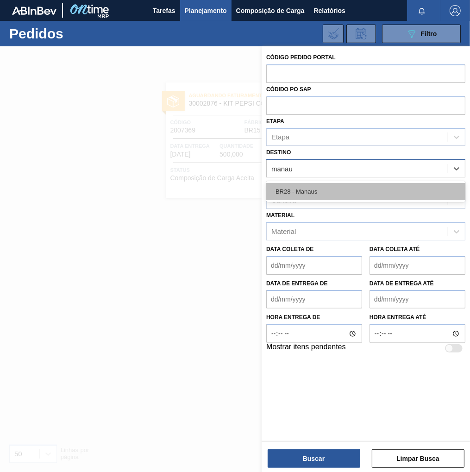
click at [315, 188] on div "BR28 - Manaus" at bounding box center [365, 191] width 199 height 17
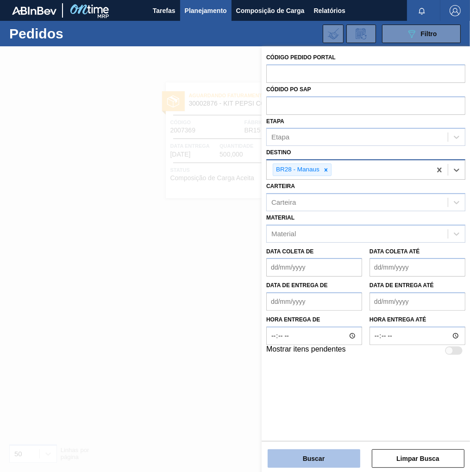
click at [320, 461] on button "Buscar" at bounding box center [314, 458] width 93 height 19
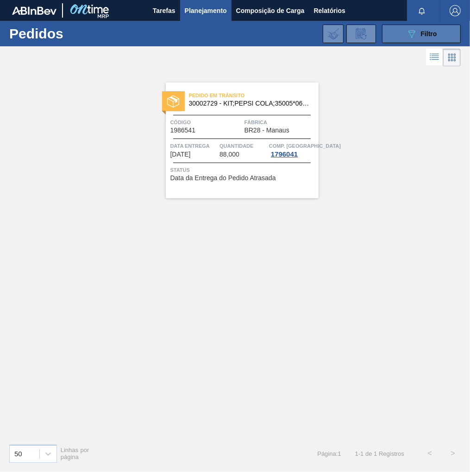
click at [431, 31] on span "Filtro" at bounding box center [429, 33] width 16 height 7
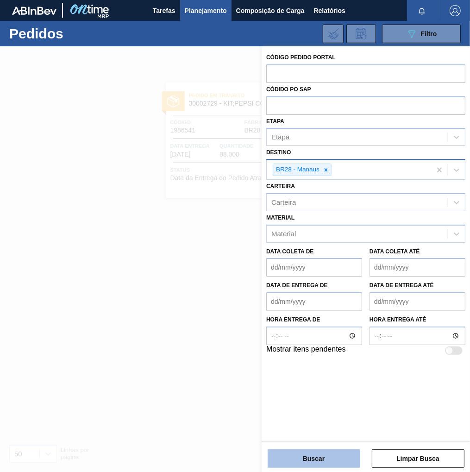
click at [313, 462] on button "Buscar" at bounding box center [314, 458] width 93 height 19
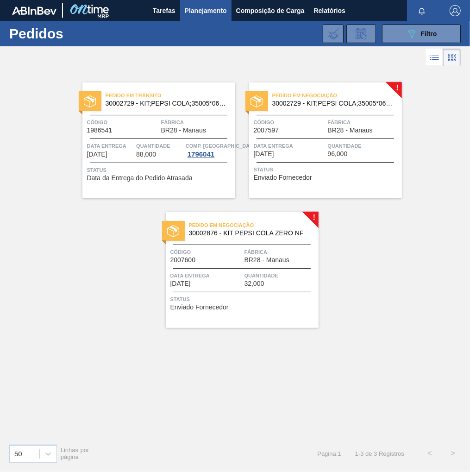
click at [268, 290] on div "Pedido em Negociação 30002876 - KIT PEPSI COLA ZERO NF Código 2007600 Fábrica B…" at bounding box center [242, 270] width 153 height 116
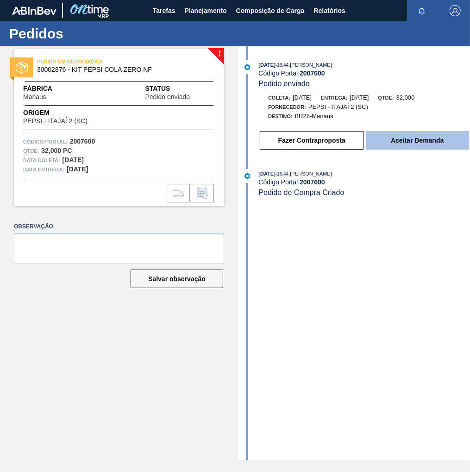
click at [418, 146] on button "Aceitar Demanda" at bounding box center [417, 140] width 103 height 19
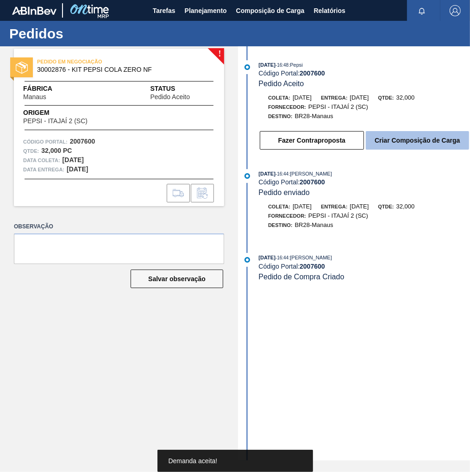
click at [428, 147] on button "Criar Composição de Carga" at bounding box center [417, 140] width 103 height 19
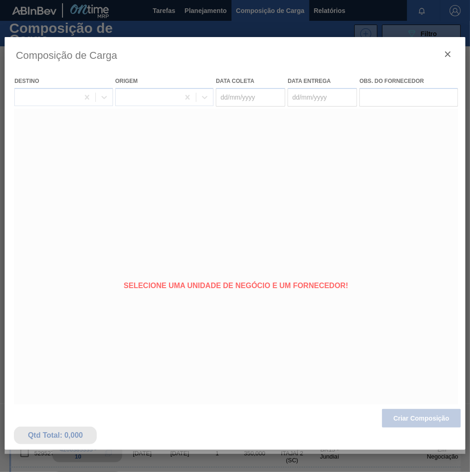
type coleta "[DATE]"
type entrega "[DATE]"
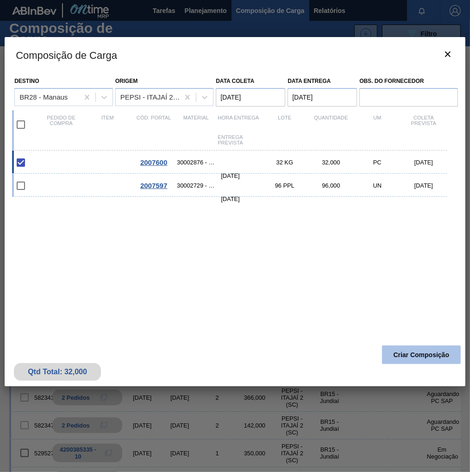
click at [428, 360] on button "Criar Composição" at bounding box center [421, 354] width 79 height 19
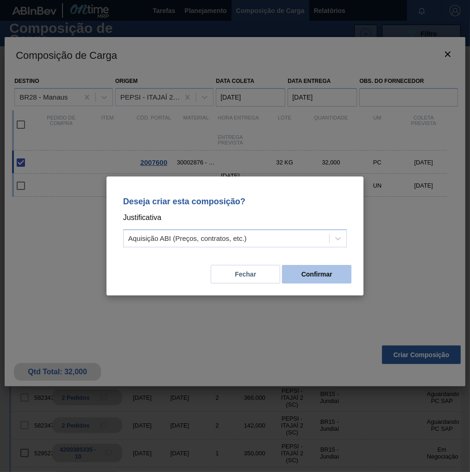
click at [306, 275] on button "Confirmar" at bounding box center [316, 274] width 69 height 19
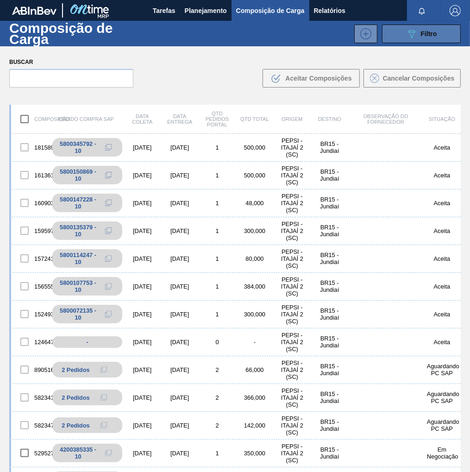
click at [442, 31] on button "089F7B8B-B2A5-4AFE-B5C0-19BA573D28AC Filtro" at bounding box center [421, 34] width 79 height 19
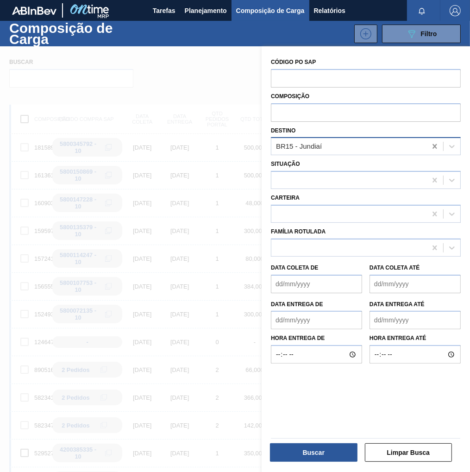
click at [433, 146] on icon at bounding box center [434, 146] width 9 height 9
type input "manaus"
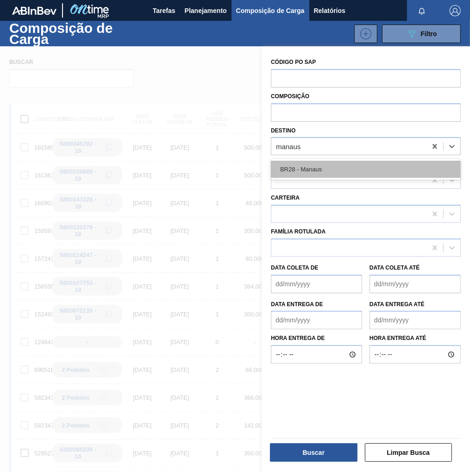
click at [362, 169] on div "BR28 - Manaus" at bounding box center [366, 169] width 190 height 17
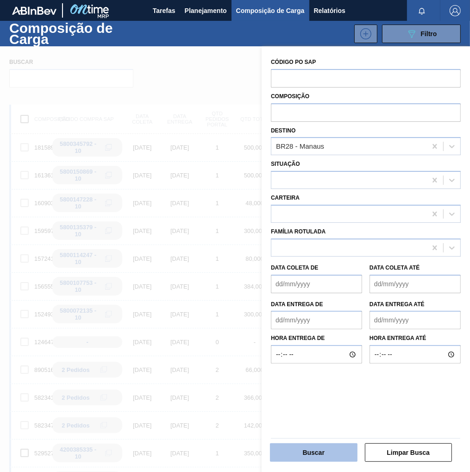
click at [319, 449] on button "Buscar" at bounding box center [314, 452] width 88 height 19
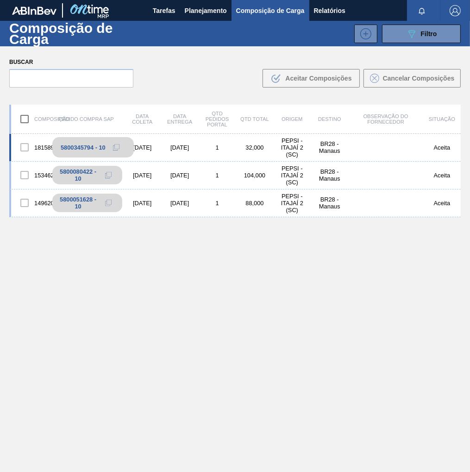
click at [114, 146] on icon at bounding box center [116, 147] width 6 height 6
click at [206, 8] on span "Planejamento" at bounding box center [206, 10] width 42 height 11
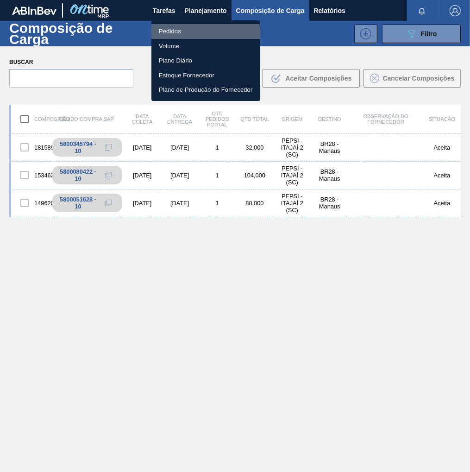
click at [163, 35] on li "Pedidos" at bounding box center [205, 31] width 109 height 15
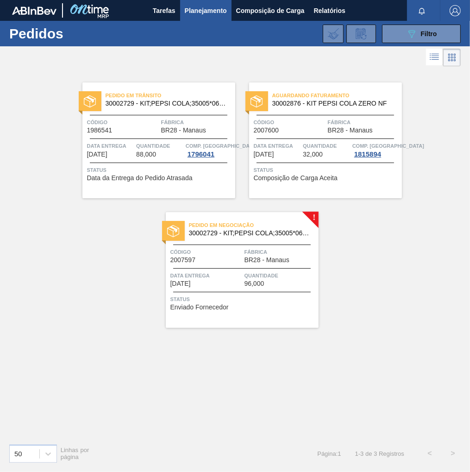
click at [235, 283] on div "Data entrega [DATE]" at bounding box center [206, 279] width 72 height 16
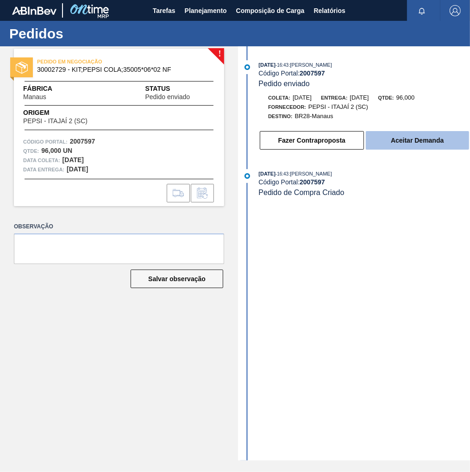
click at [416, 141] on button "Aceitar Demanda" at bounding box center [417, 140] width 103 height 19
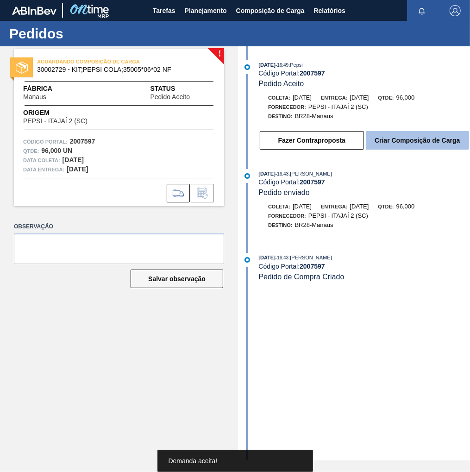
click at [429, 141] on button "Criar Composição de Carga" at bounding box center [417, 140] width 103 height 19
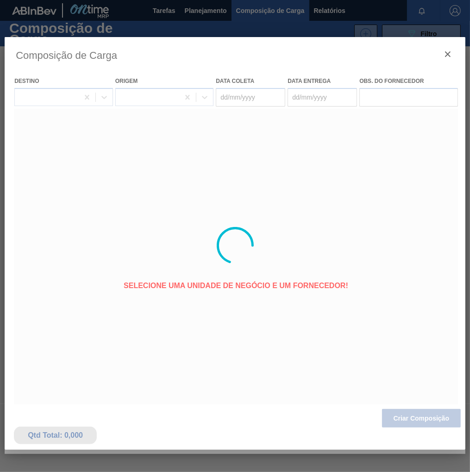
type coleta "[DATE]"
type entrega "[DATE]"
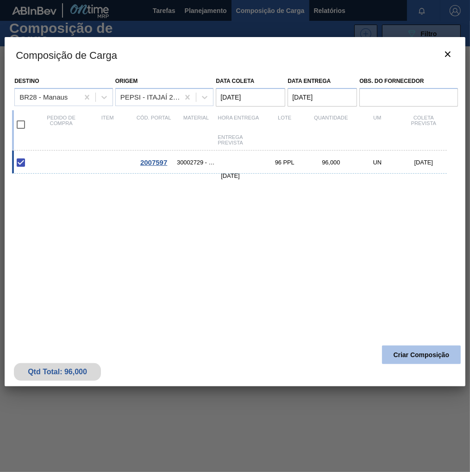
click at [433, 359] on button "Criar Composição" at bounding box center [421, 354] width 79 height 19
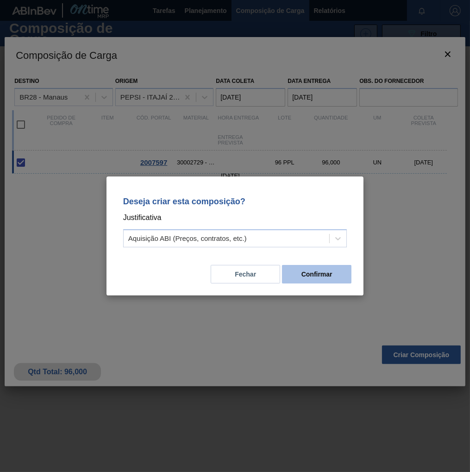
click at [328, 272] on button "Confirmar" at bounding box center [316, 274] width 69 height 19
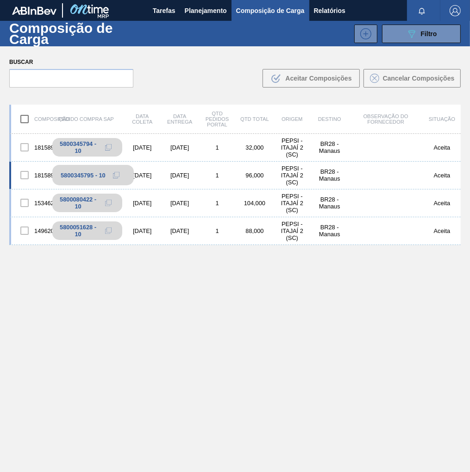
drag, startPoint x: 113, startPoint y: 173, endPoint x: 107, endPoint y: 173, distance: 6.5
click at [110, 173] on button at bounding box center [116, 174] width 19 height 11
